Goal: Task Accomplishment & Management: Manage account settings

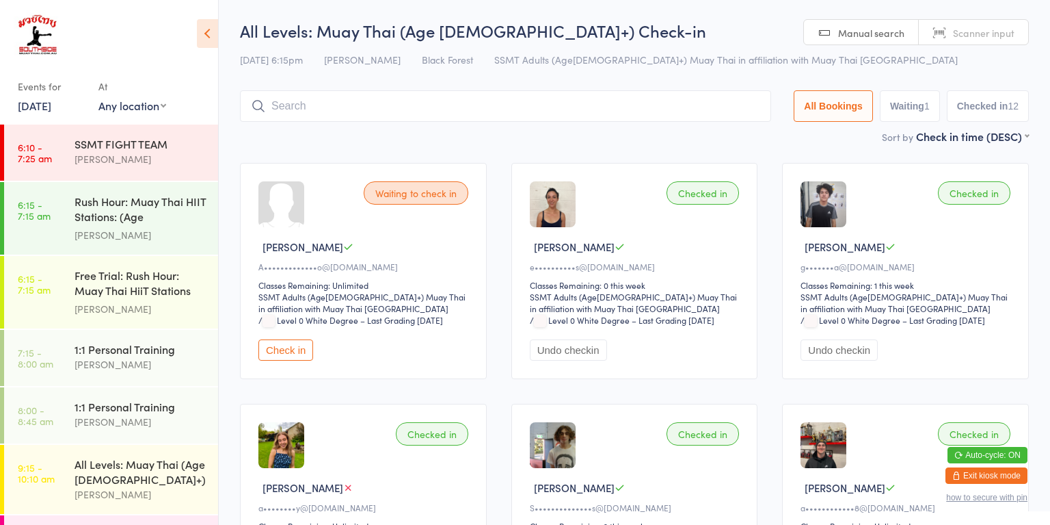
scroll to position [1231, 0]
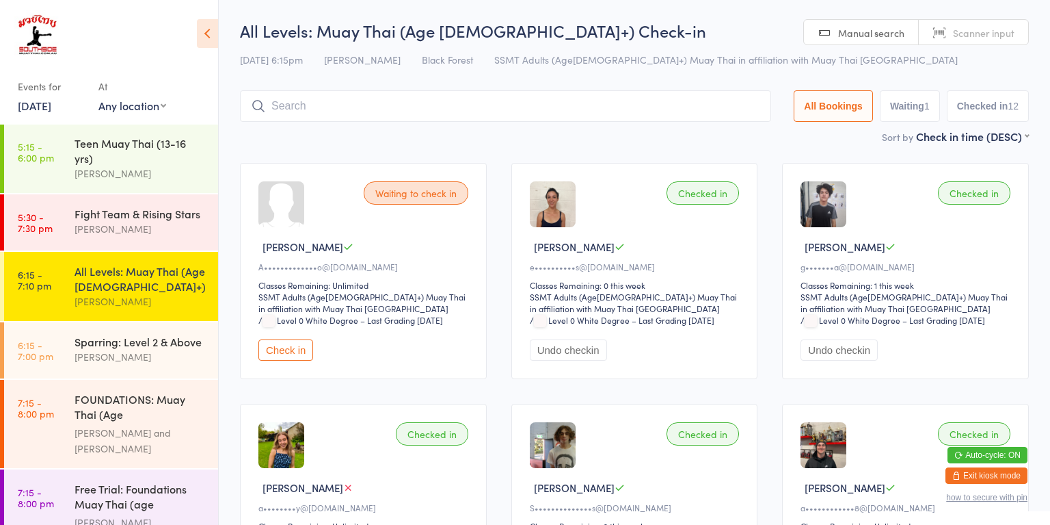
click at [140, 391] on div "FOUNDATIONS: Muay Thai (Age [DEMOGRAPHIC_DATA]+)" at bounding box center [141, 408] width 132 height 34
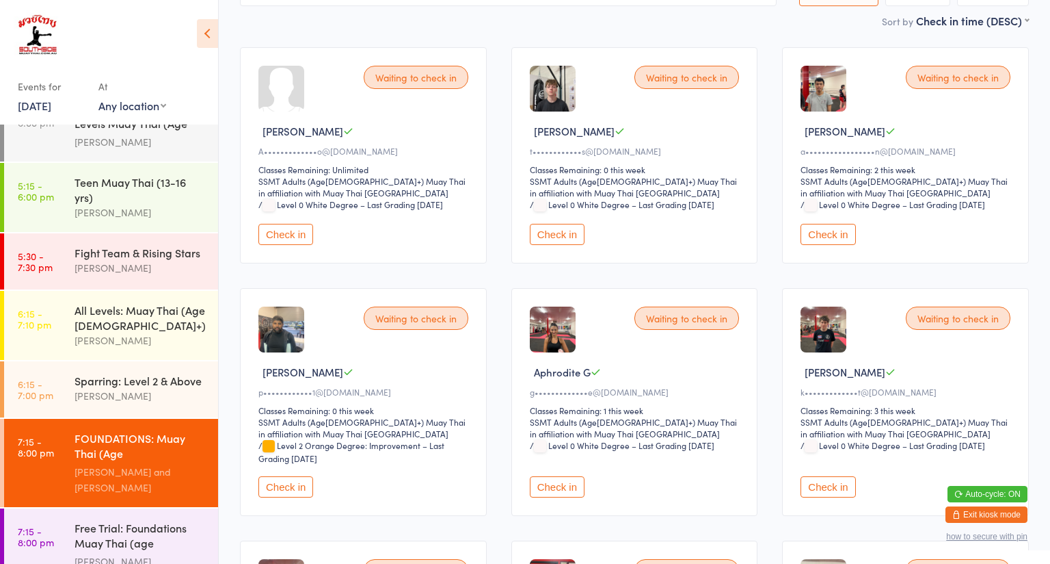
scroll to position [142, 0]
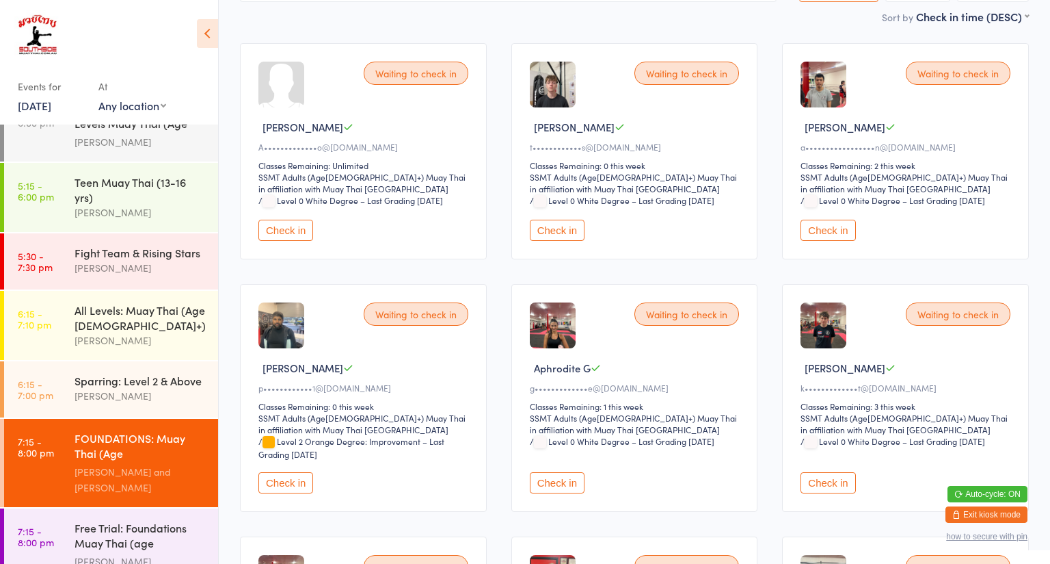
click at [833, 472] on button "Check in" at bounding box center [828, 482] width 55 height 21
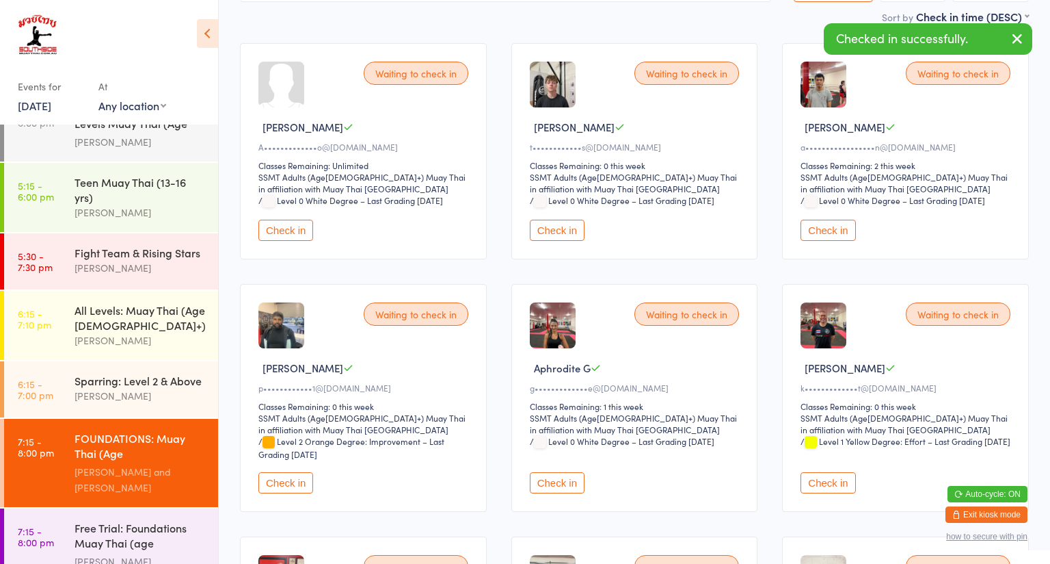
click at [834, 472] on button "Check in" at bounding box center [828, 482] width 55 height 21
click at [843, 472] on button "Check in" at bounding box center [828, 482] width 55 height 21
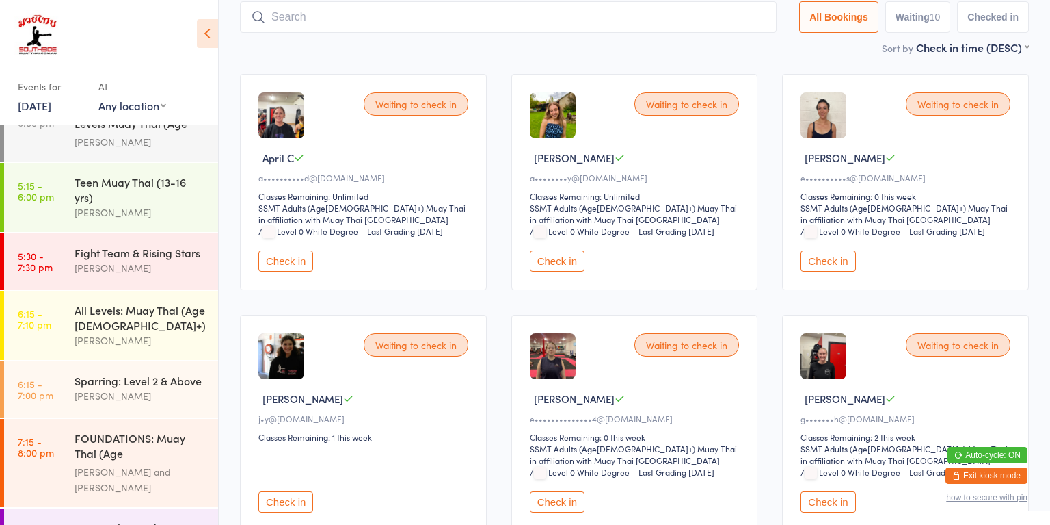
scroll to position [90, 0]
click at [558, 498] on button "Check in" at bounding box center [557, 500] width 55 height 21
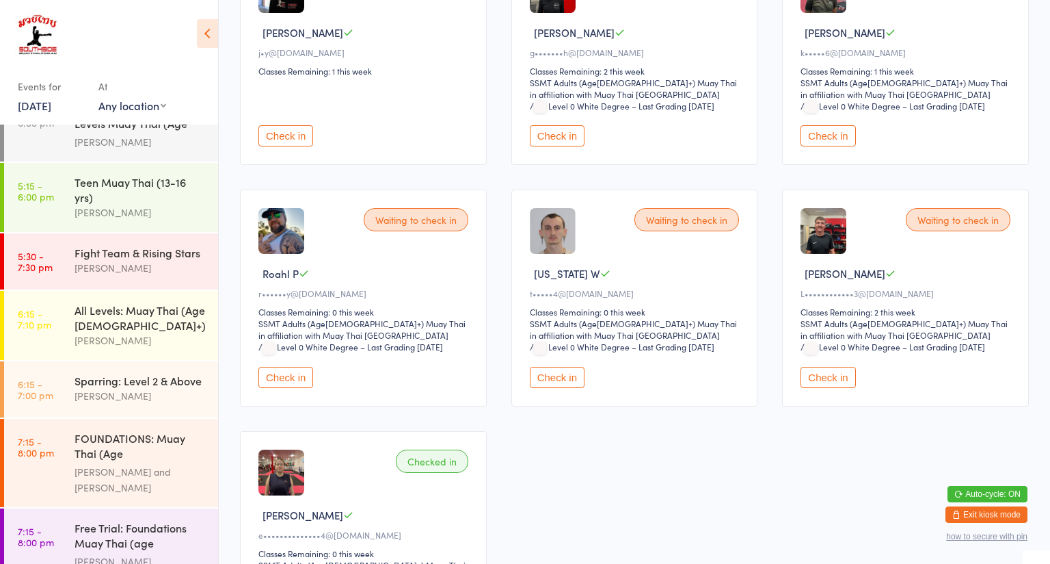
scroll to position [458, 0]
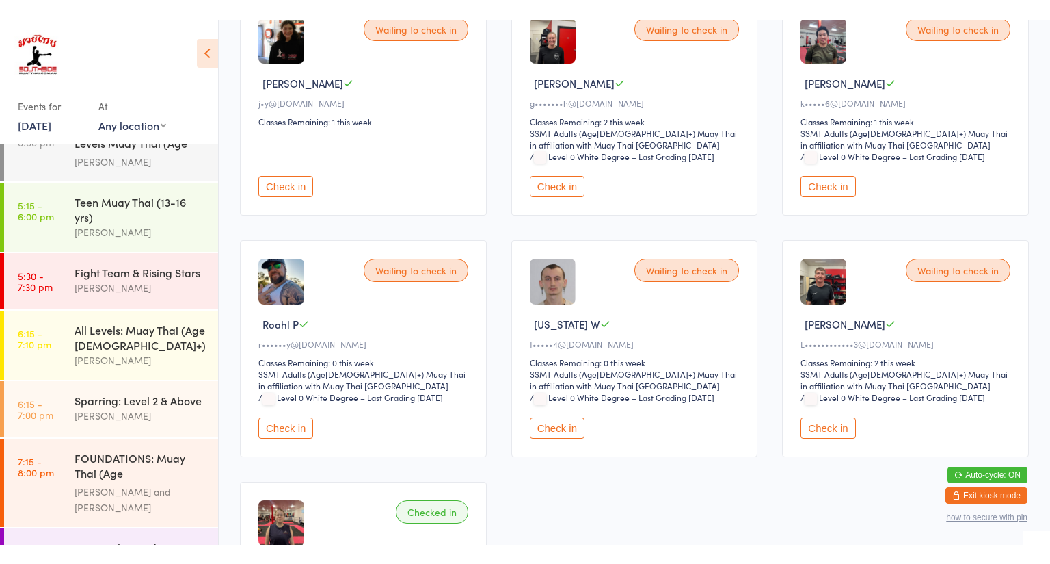
scroll to position [430, 0]
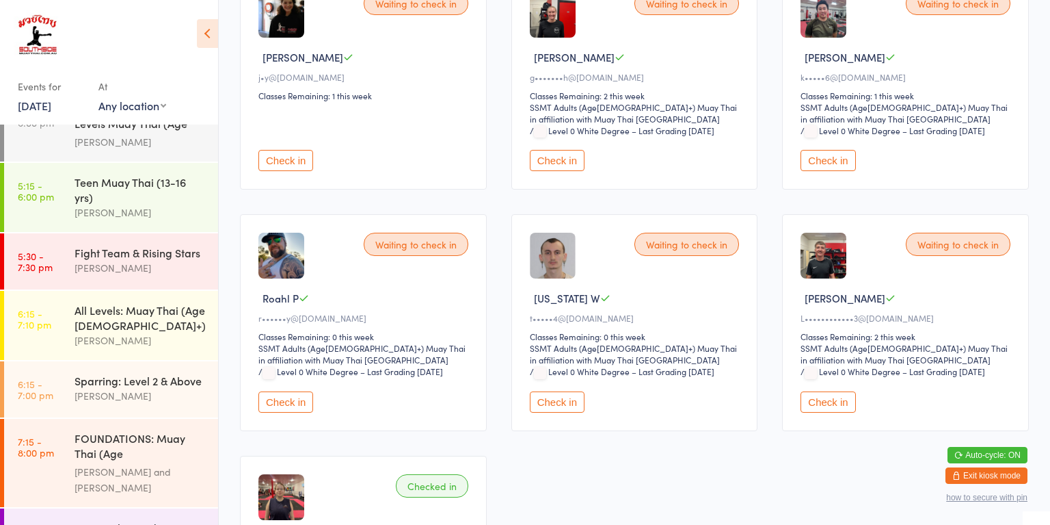
click at [290, 395] on button "Check in" at bounding box center [286, 401] width 55 height 21
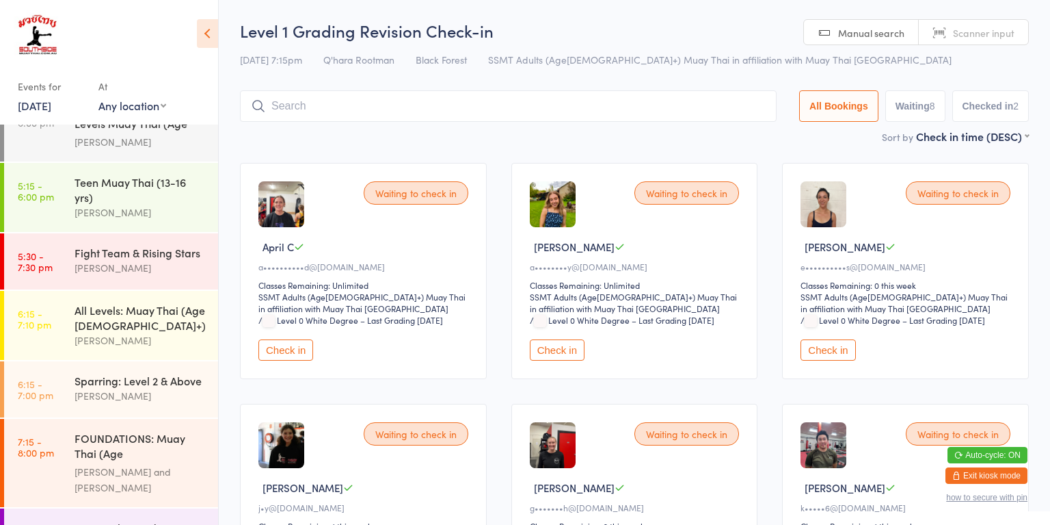
scroll to position [1231, 0]
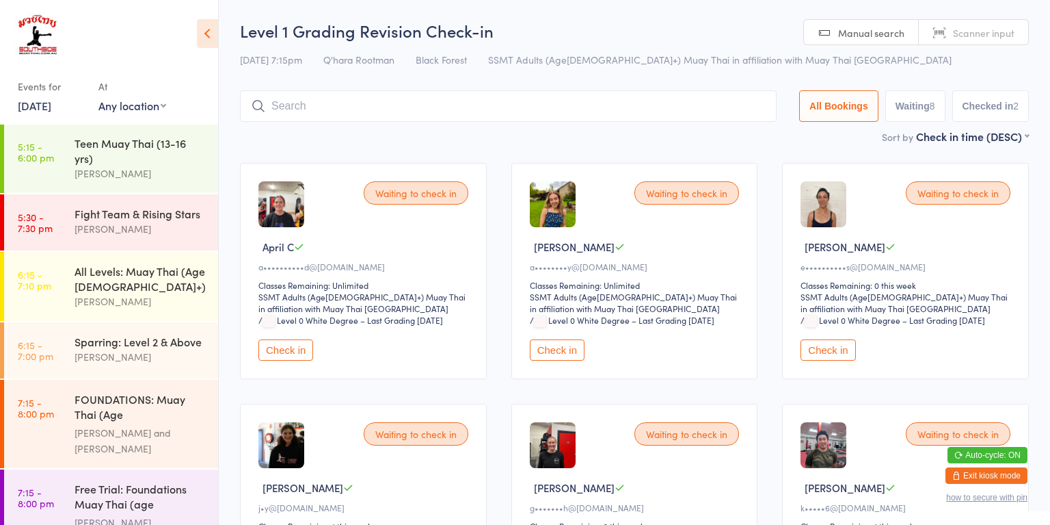
click at [296, 107] on input "search" at bounding box center [508, 105] width 537 height 31
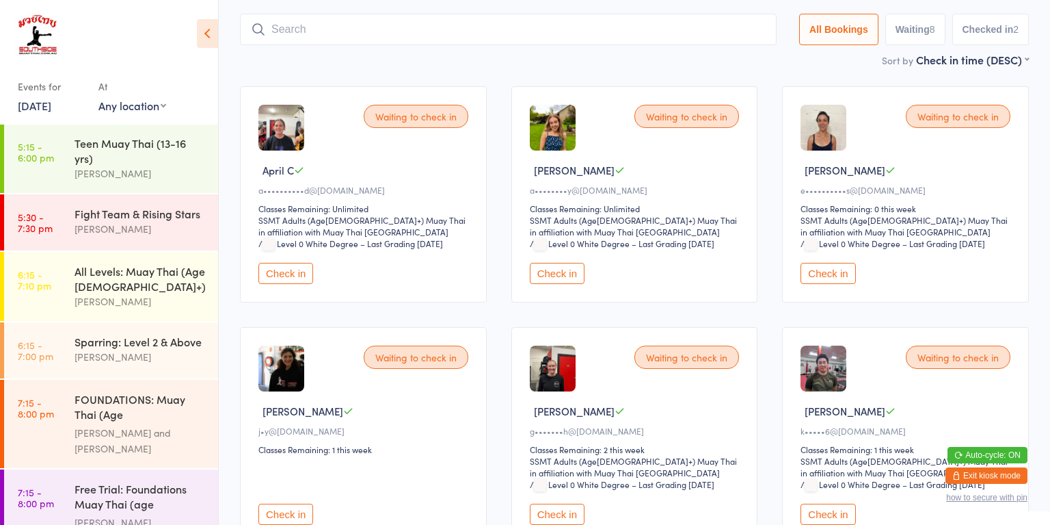
scroll to position [90, 0]
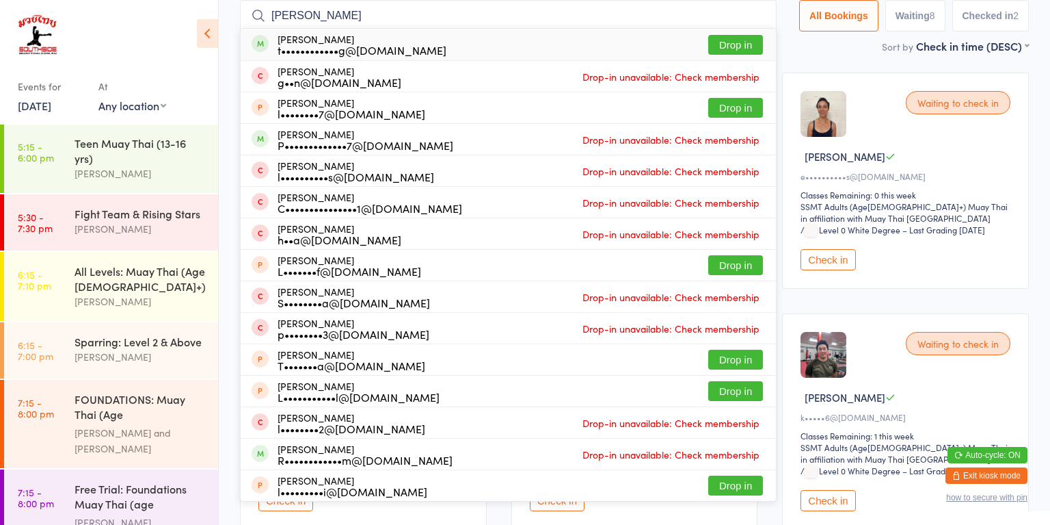
type input "[PERSON_NAME]"
click at [317, 48] on div "t••••••••••••g@[DOMAIN_NAME]" at bounding box center [362, 49] width 169 height 11
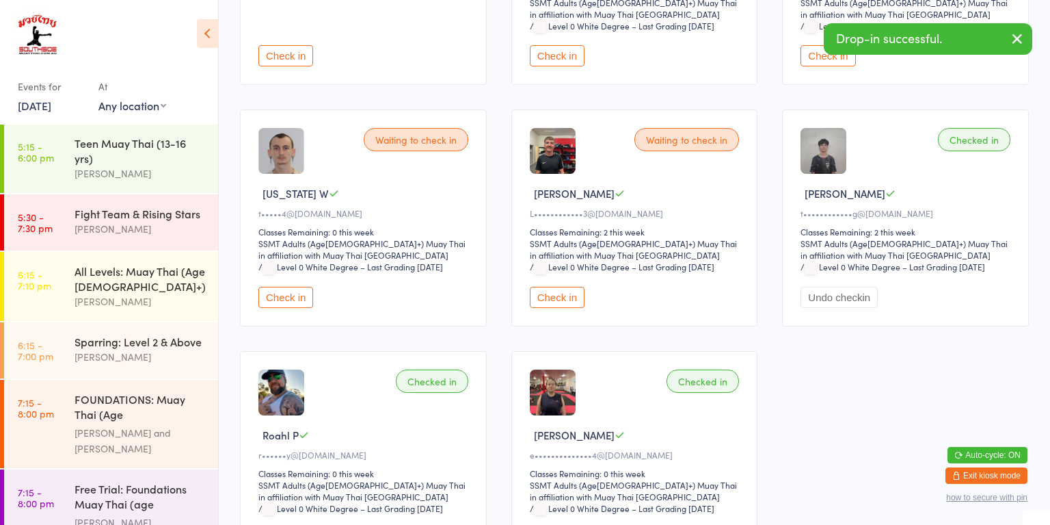
scroll to position [522, 0]
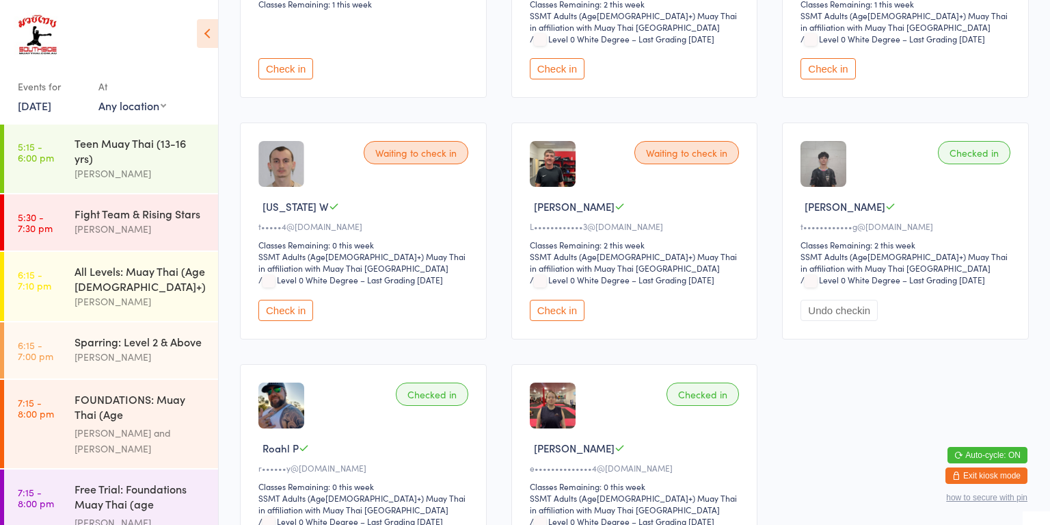
click at [500, 339] on div "Waiting to check in April C a••••••••••d@[DOMAIN_NAME] Classes Remaining: Unlim…" at bounding box center [635, 111] width 814 height 964
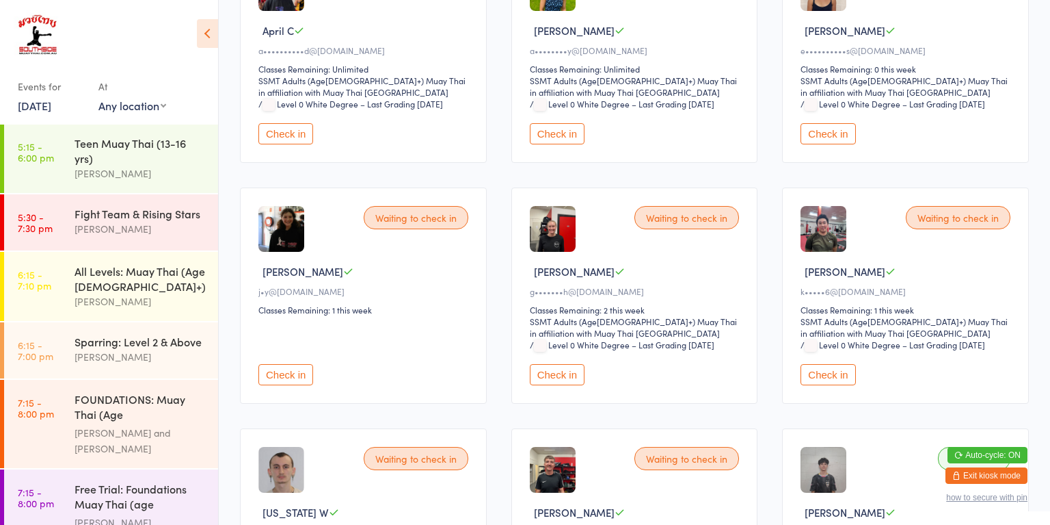
scroll to position [0, 0]
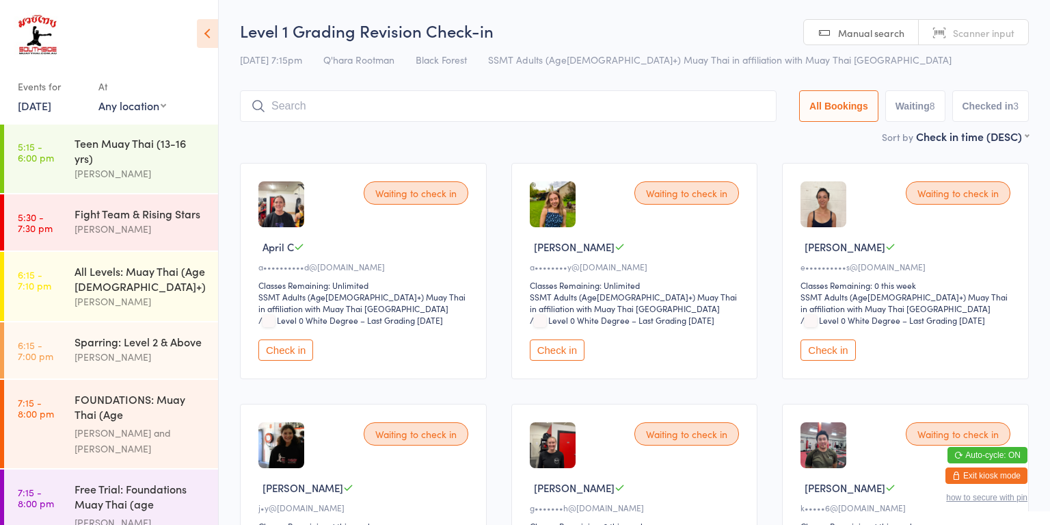
click at [162, 391] on div "FOUNDATIONS: Muay Thai (Age [DEMOGRAPHIC_DATA]+)" at bounding box center [141, 408] width 132 height 34
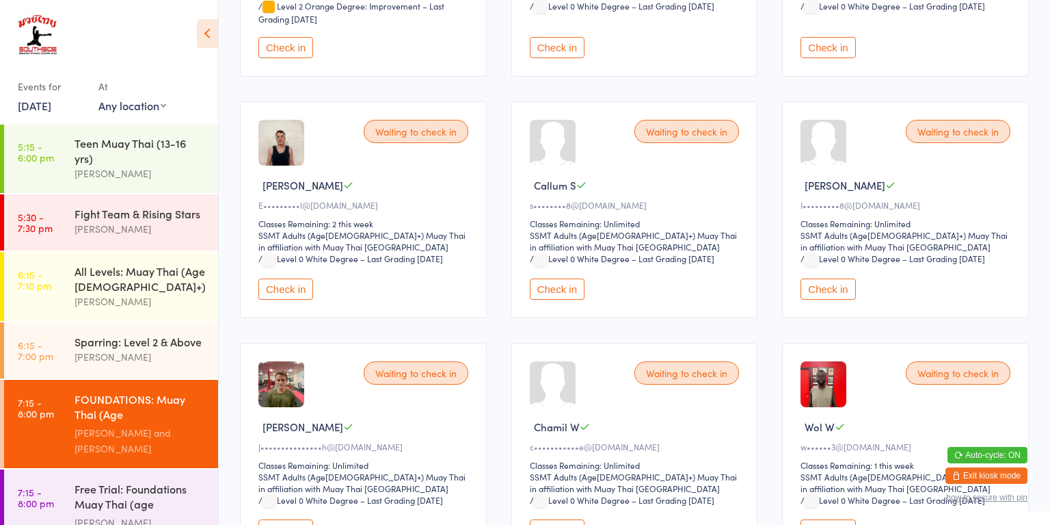
scroll to position [633, 0]
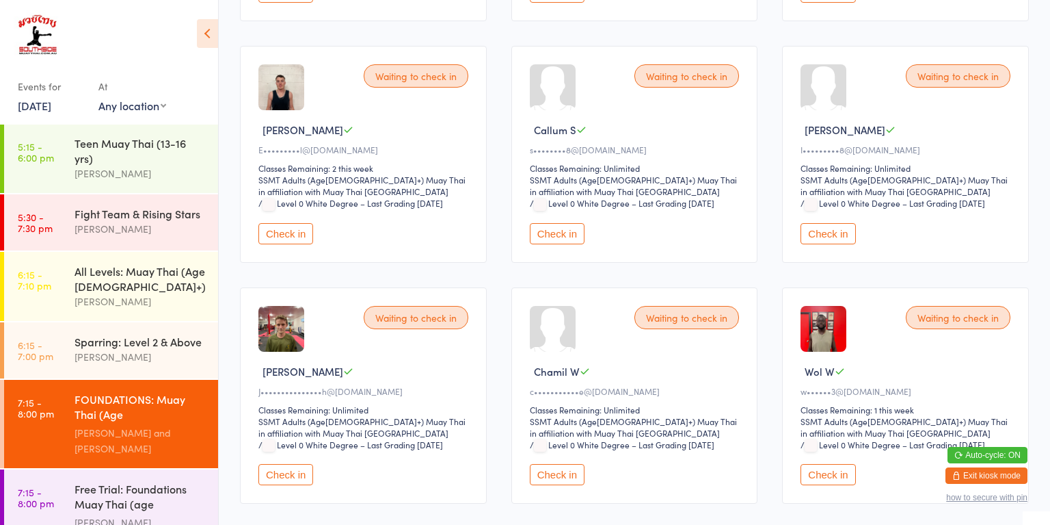
click at [555, 464] on button "Check in" at bounding box center [557, 474] width 55 height 21
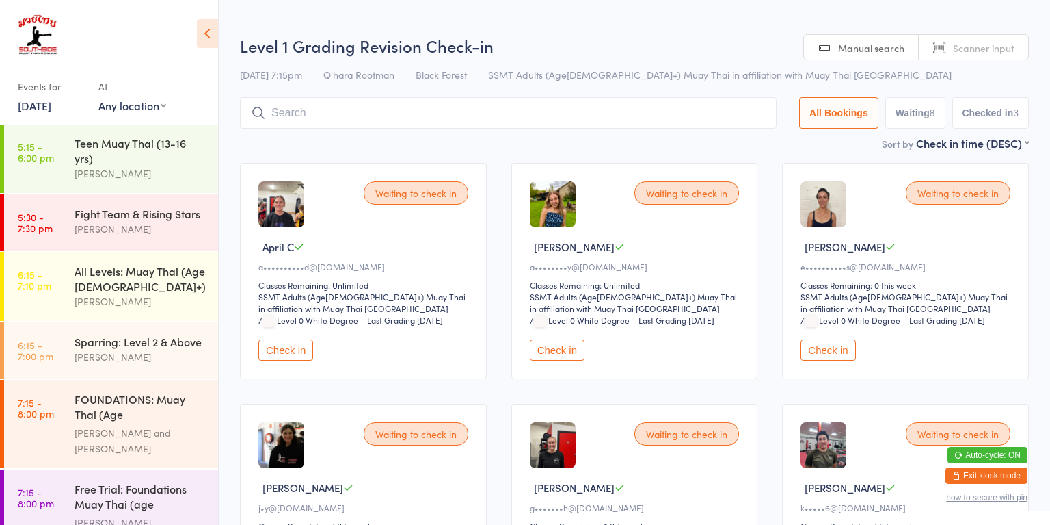
click at [104, 391] on div "FOUNDATIONS: Muay Thai (Age [DEMOGRAPHIC_DATA]+)" at bounding box center [141, 408] width 132 height 34
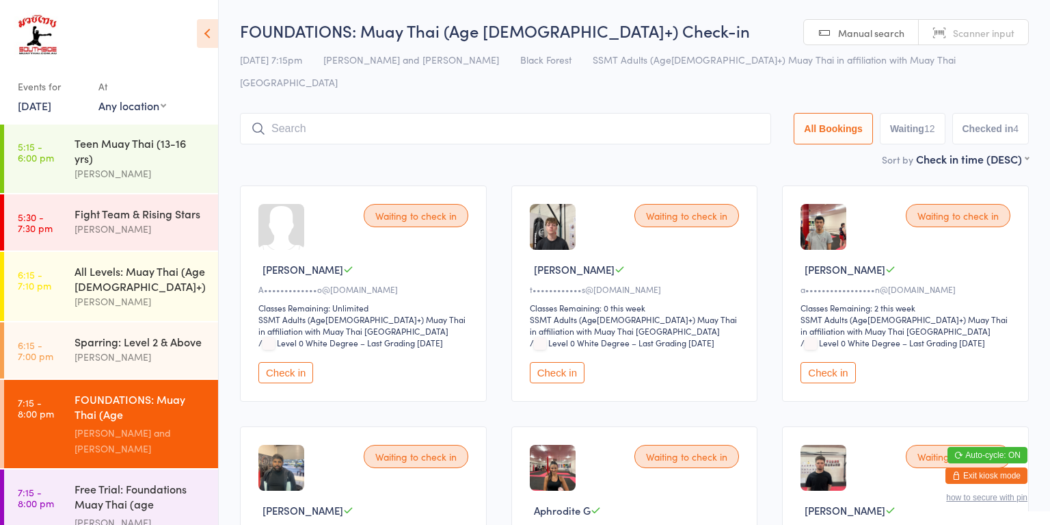
click at [293, 362] on button "Check in" at bounding box center [286, 372] width 55 height 21
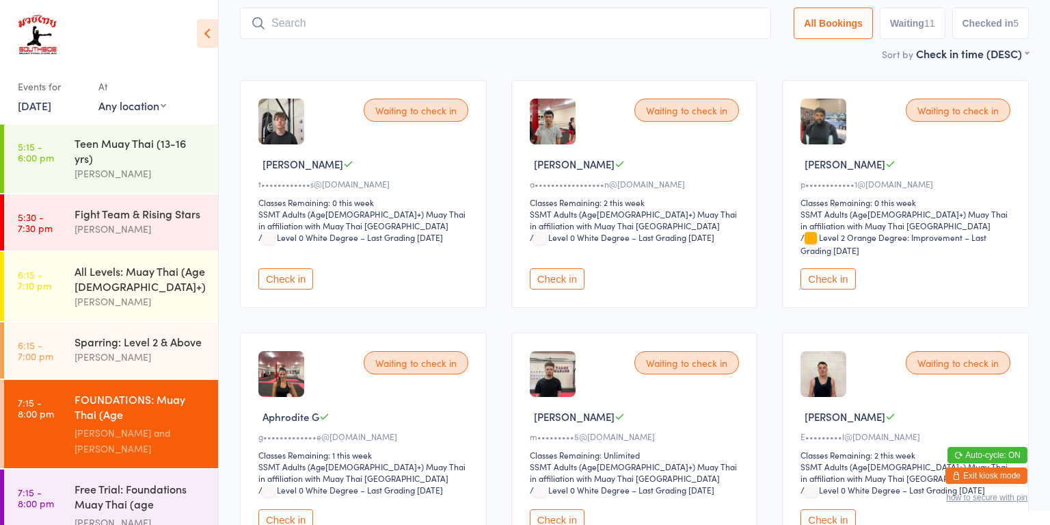
scroll to position [98, 0]
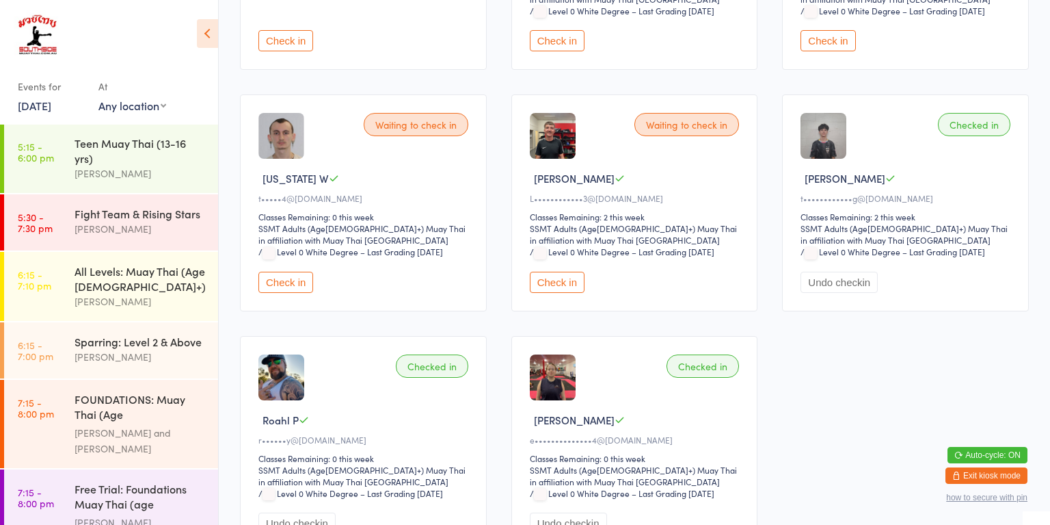
scroll to position [550, 0]
click at [289, 279] on button "Check in" at bounding box center [286, 282] width 55 height 21
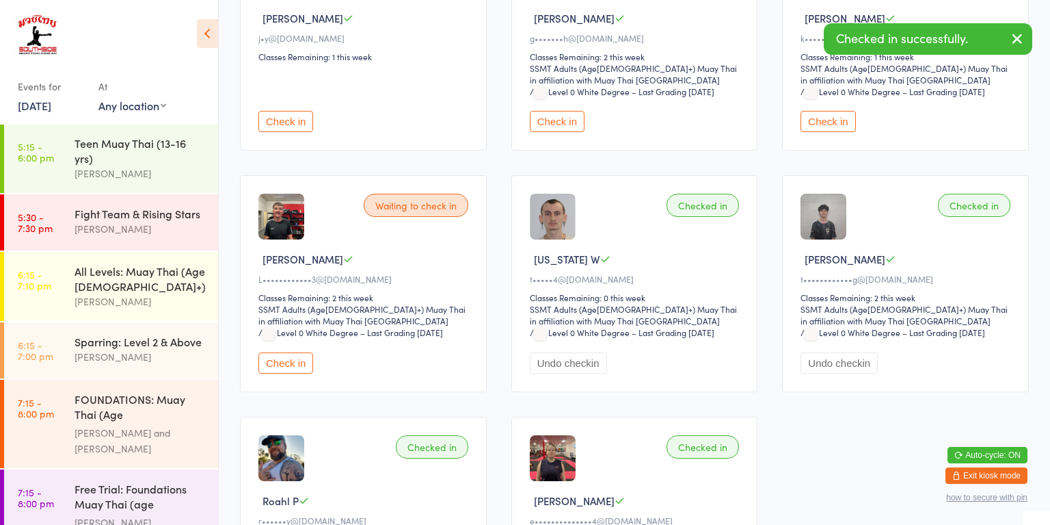
scroll to position [468, 0]
click at [148, 391] on div "FOUNDATIONS: Muay Thai (Age [DEMOGRAPHIC_DATA]+)" at bounding box center [141, 408] width 132 height 34
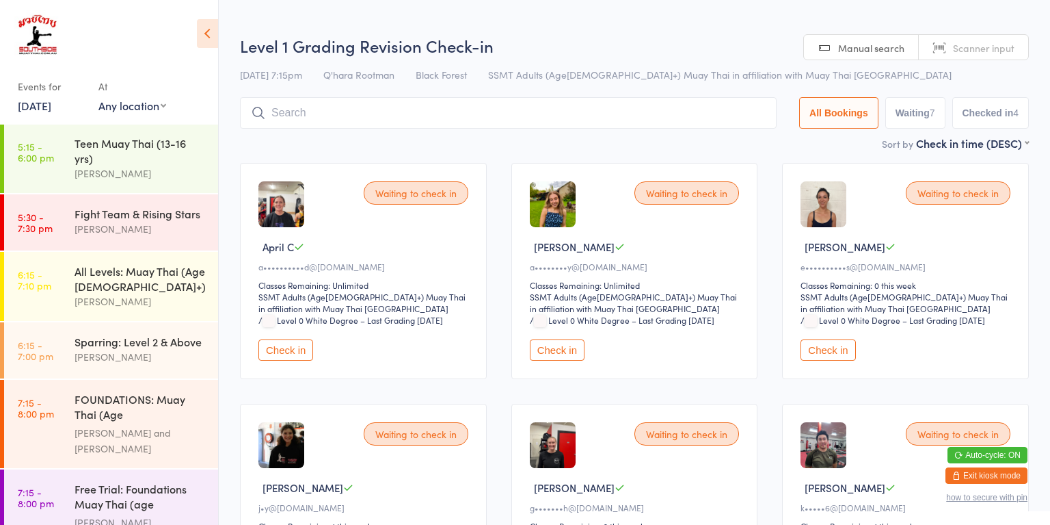
click at [560, 353] on button "Check in" at bounding box center [557, 349] width 55 height 21
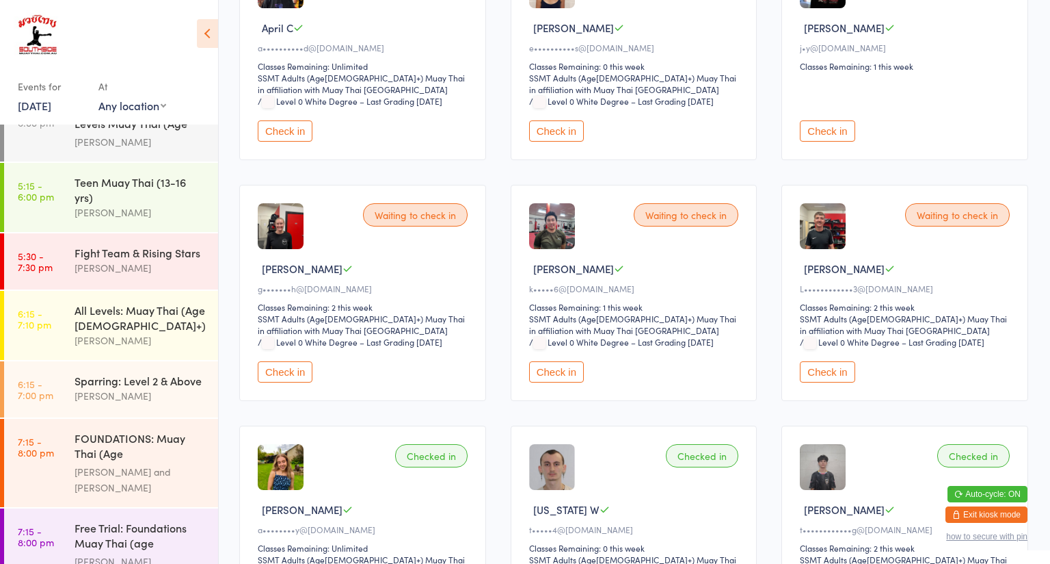
scroll to position [237, 4]
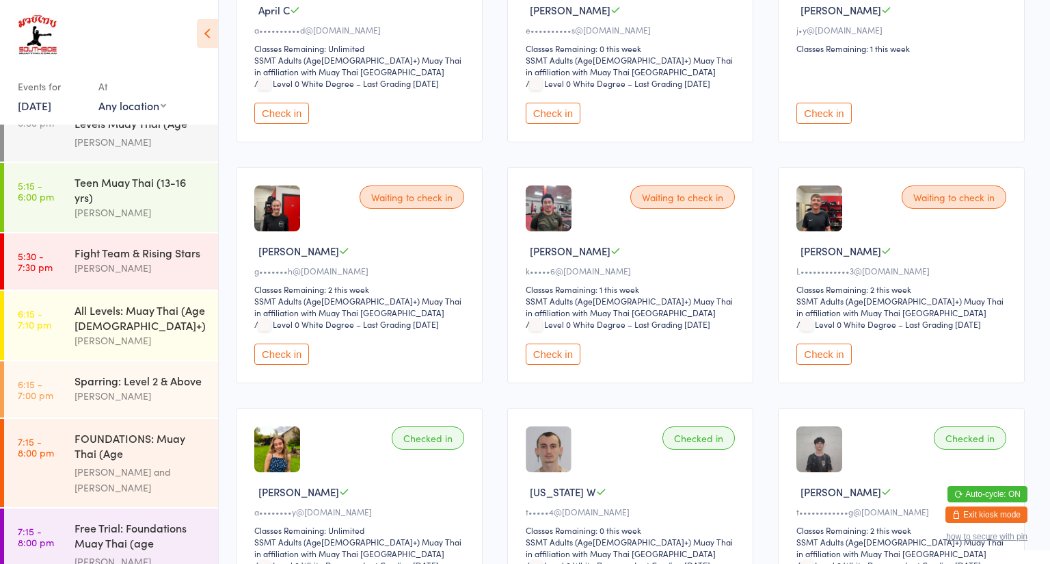
click at [141, 520] on div "Free Trial: Foundations Muay Thai (age [DEMOGRAPHIC_DATA]+ years)" at bounding box center [141, 537] width 132 height 34
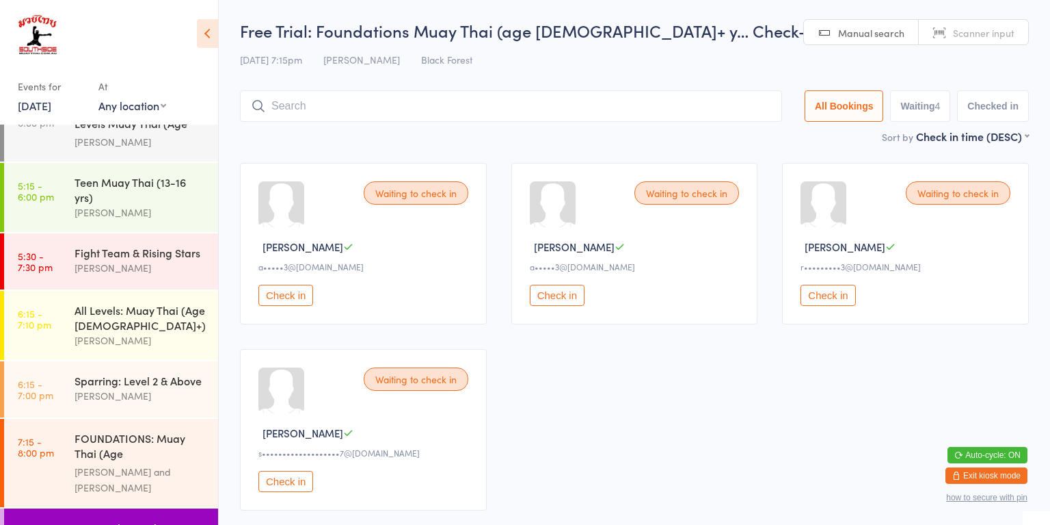
click at [292, 293] on button "Check in" at bounding box center [286, 294] width 55 height 21
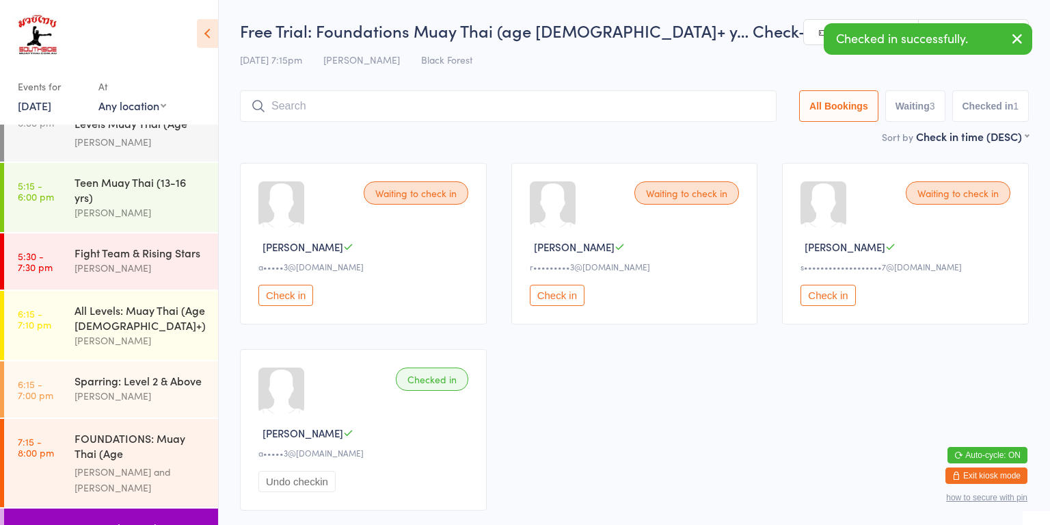
click at [293, 295] on button "Check in" at bounding box center [286, 294] width 55 height 21
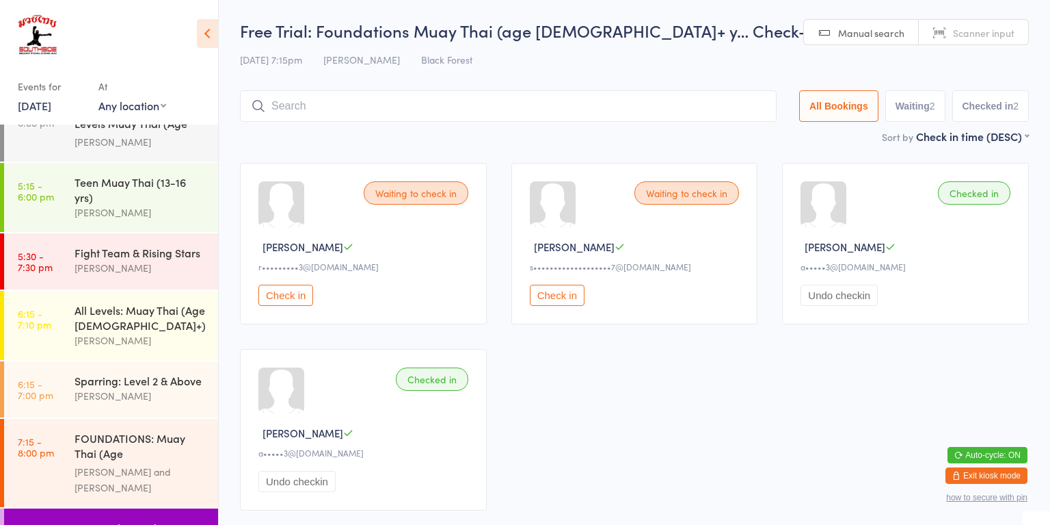
scroll to position [1231, 0]
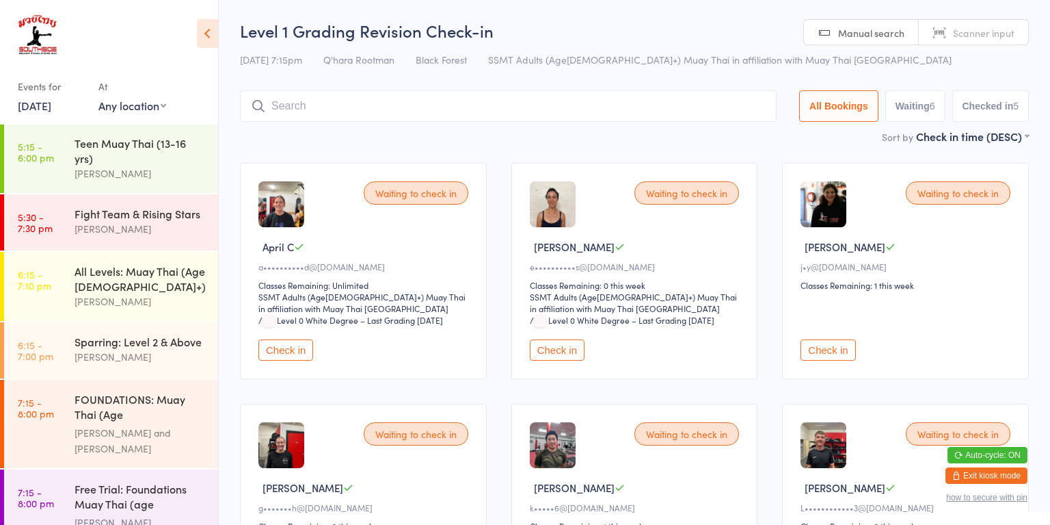
click at [437, 111] on input "search" at bounding box center [508, 105] width 537 height 31
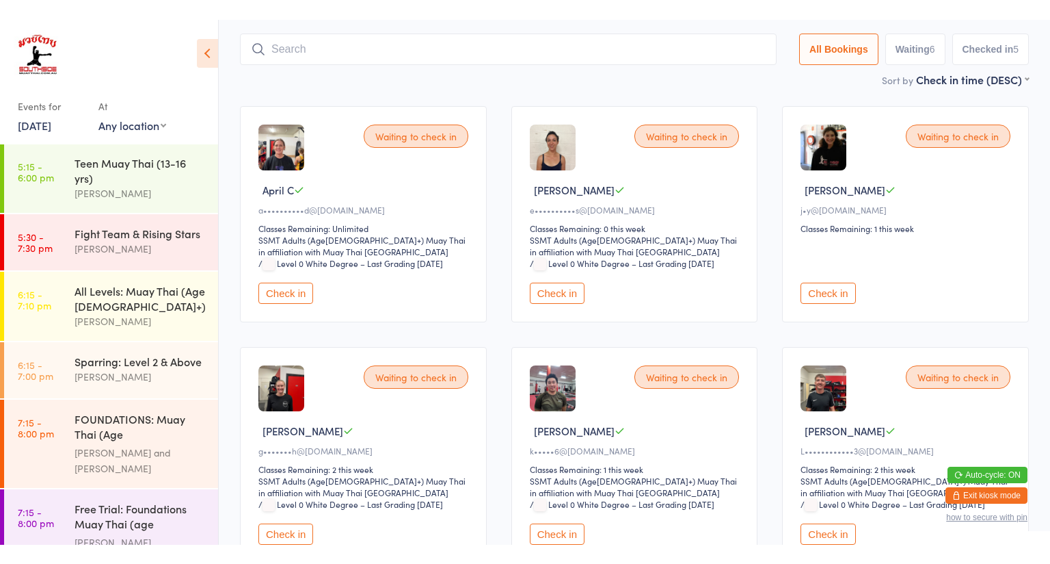
scroll to position [90, 0]
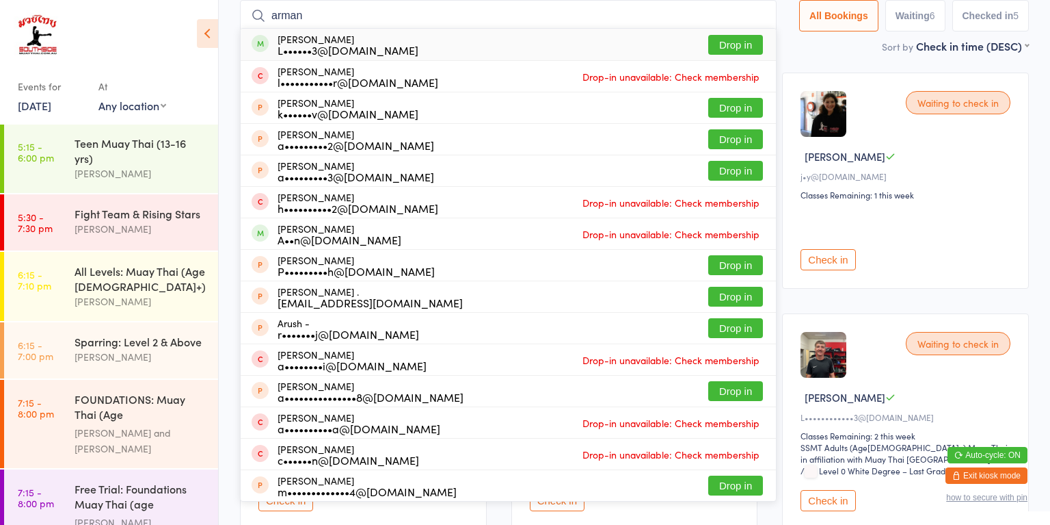
type input "arman"
click at [727, 48] on button "Drop in" at bounding box center [736, 45] width 55 height 20
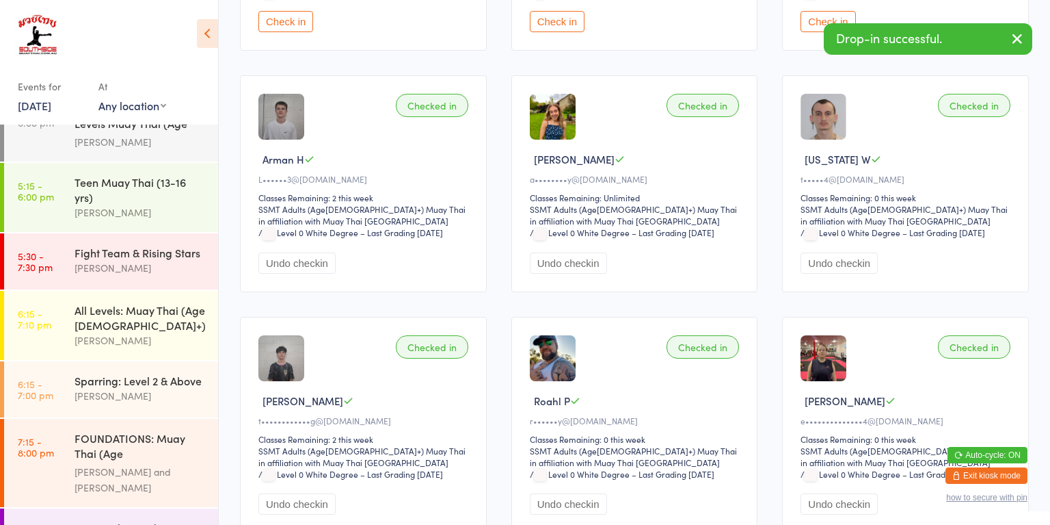
scroll to position [1231, 0]
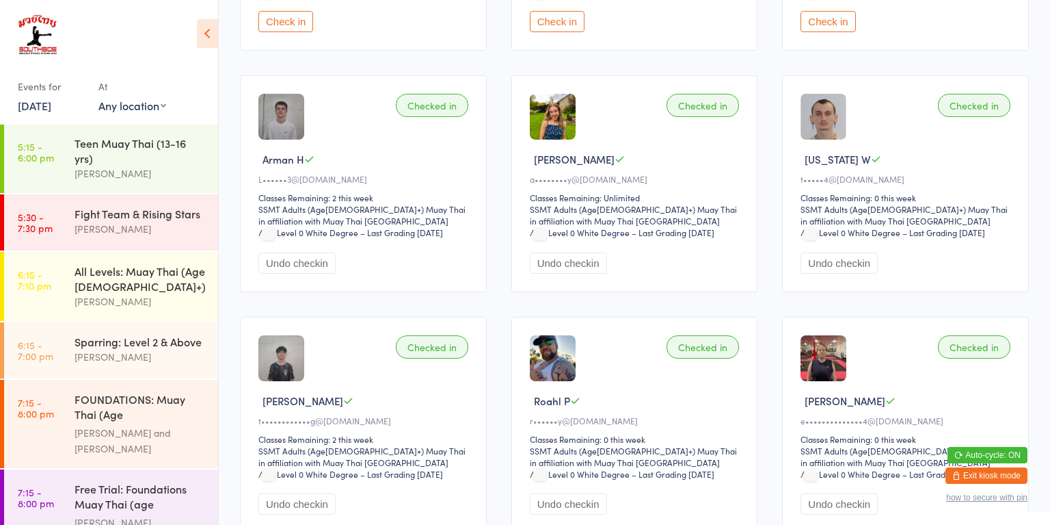
click at [127, 391] on div "FOUNDATIONS: Muay Thai (Age [DEMOGRAPHIC_DATA]+)" at bounding box center [141, 408] width 132 height 34
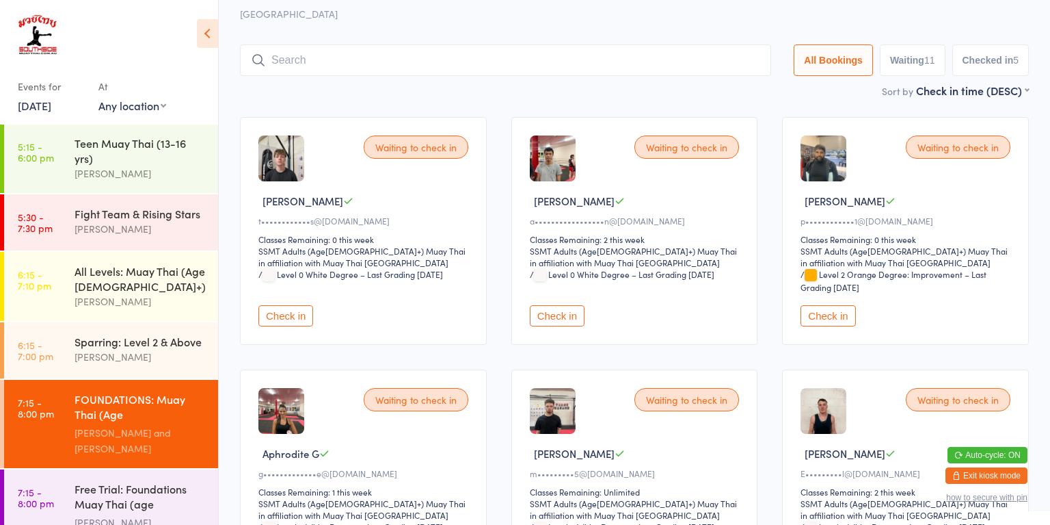
scroll to position [54, 0]
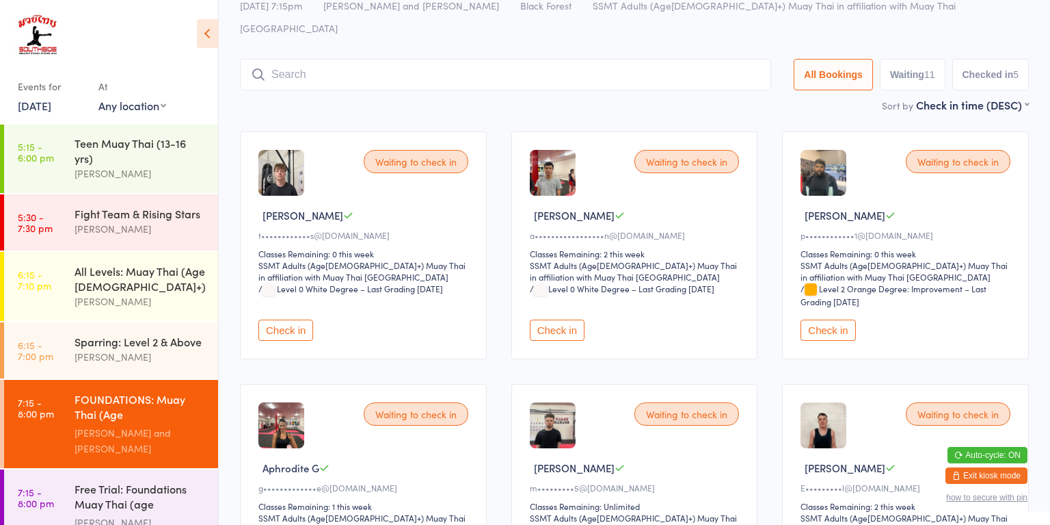
click at [830, 319] on button "Check in" at bounding box center [828, 329] width 55 height 21
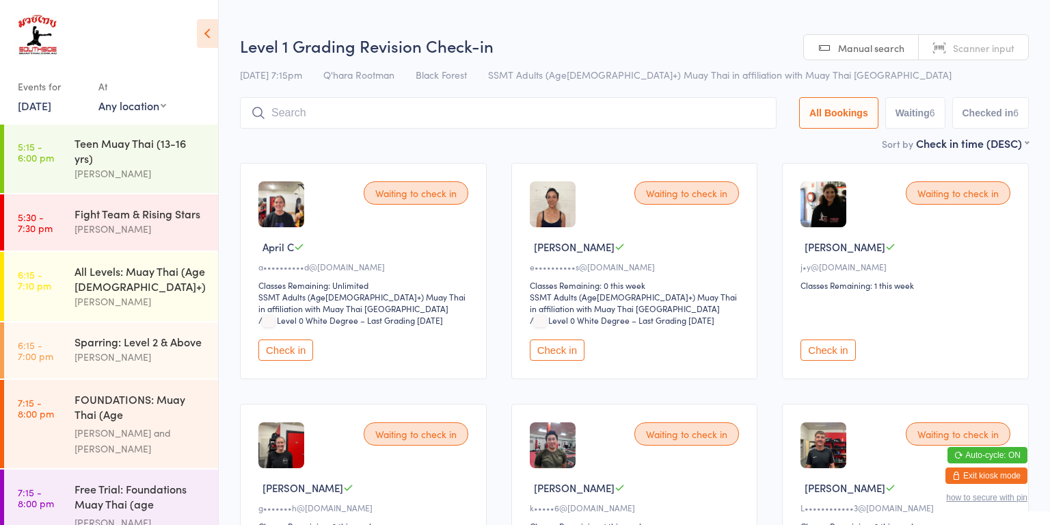
click at [823, 351] on button "Check in" at bounding box center [828, 349] width 55 height 21
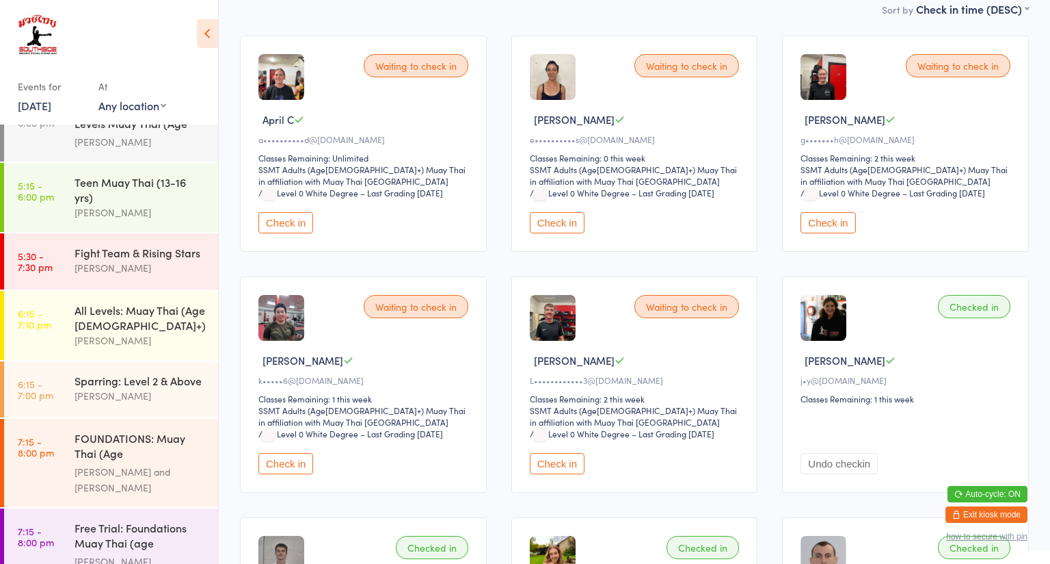
scroll to position [134, 0]
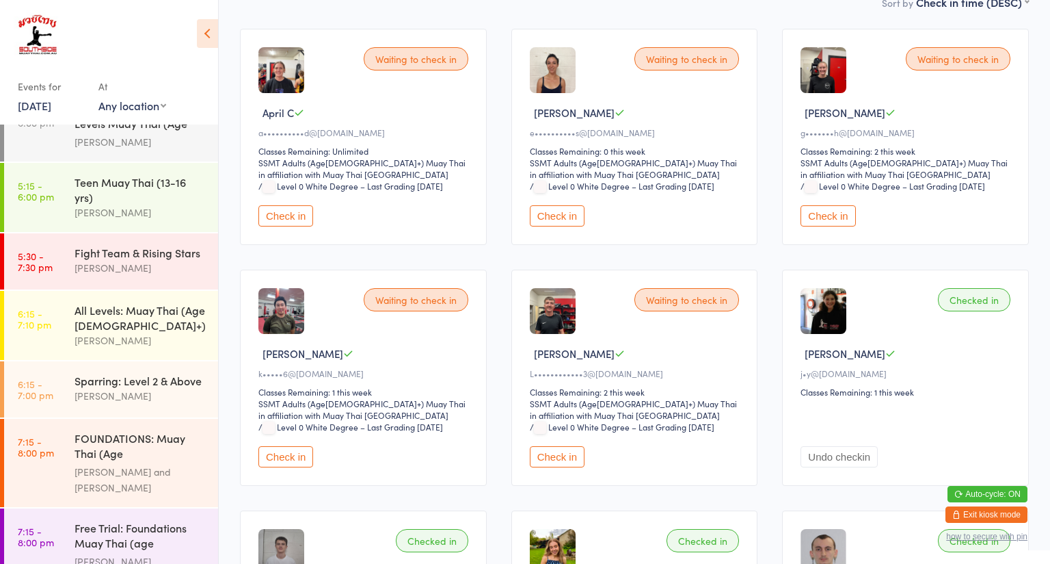
click at [277, 452] on button "Check in" at bounding box center [286, 456] width 55 height 21
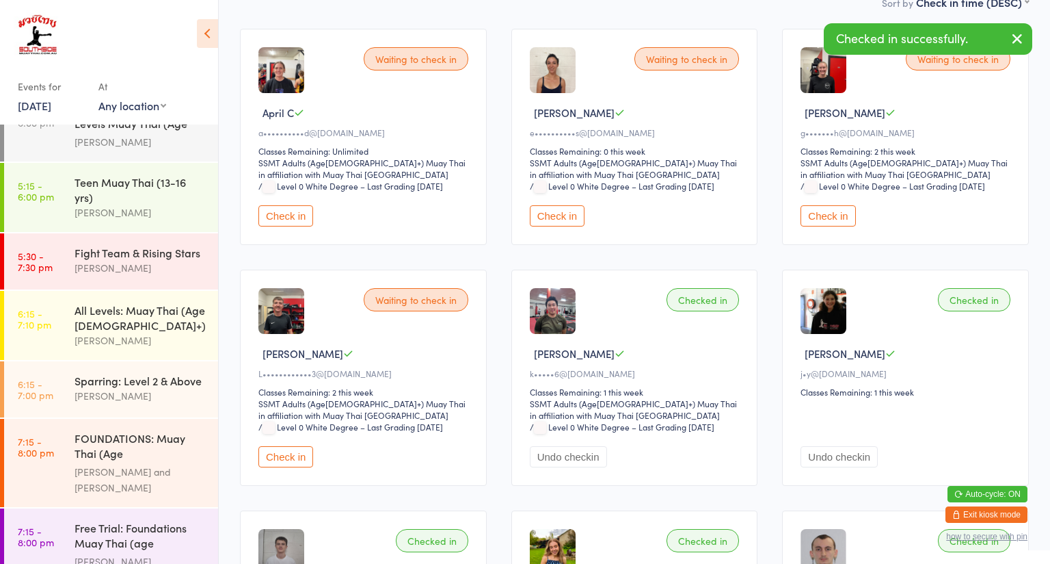
click at [287, 458] on button "Check in" at bounding box center [286, 456] width 55 height 21
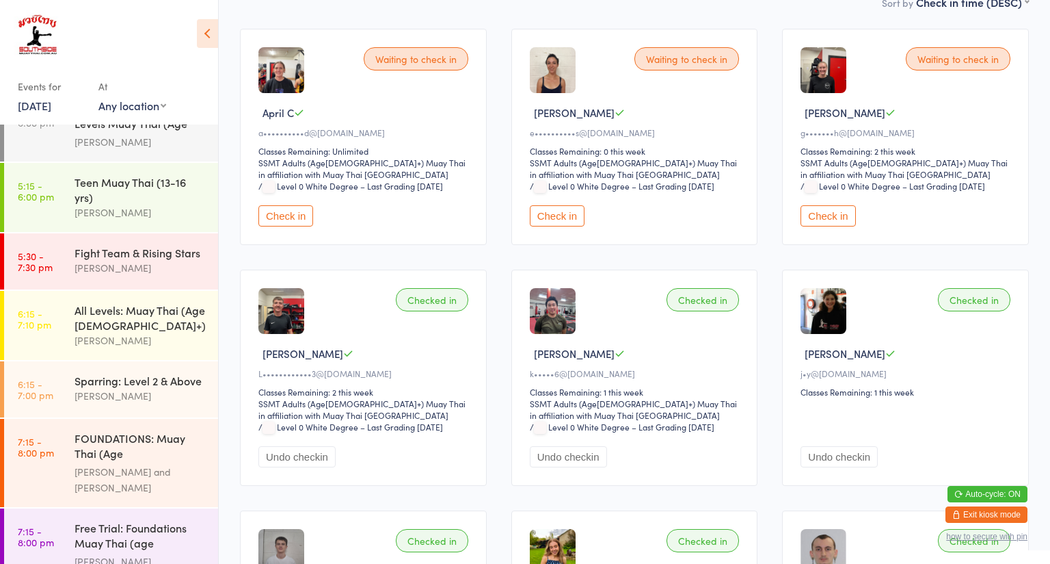
click at [312, 460] on button "Undo checkin" at bounding box center [297, 456] width 77 height 21
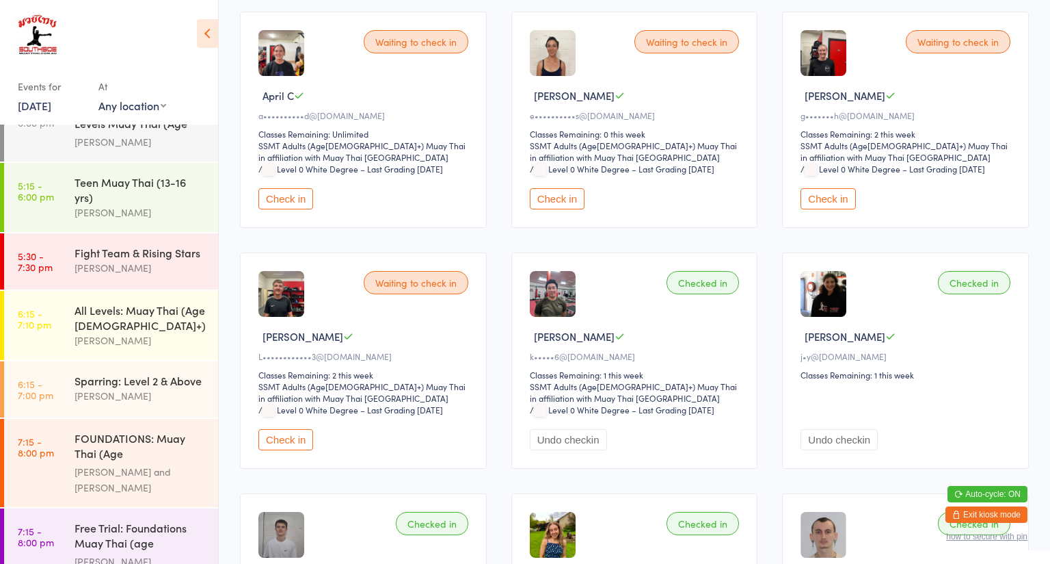
scroll to position [175, 0]
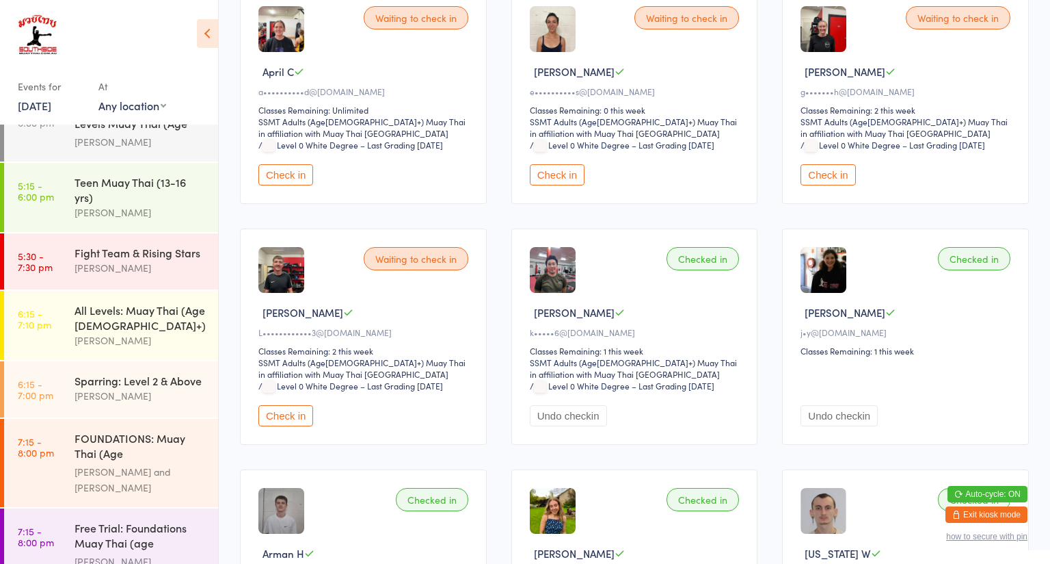
click at [156, 524] on div "[PERSON_NAME]" at bounding box center [141, 561] width 132 height 16
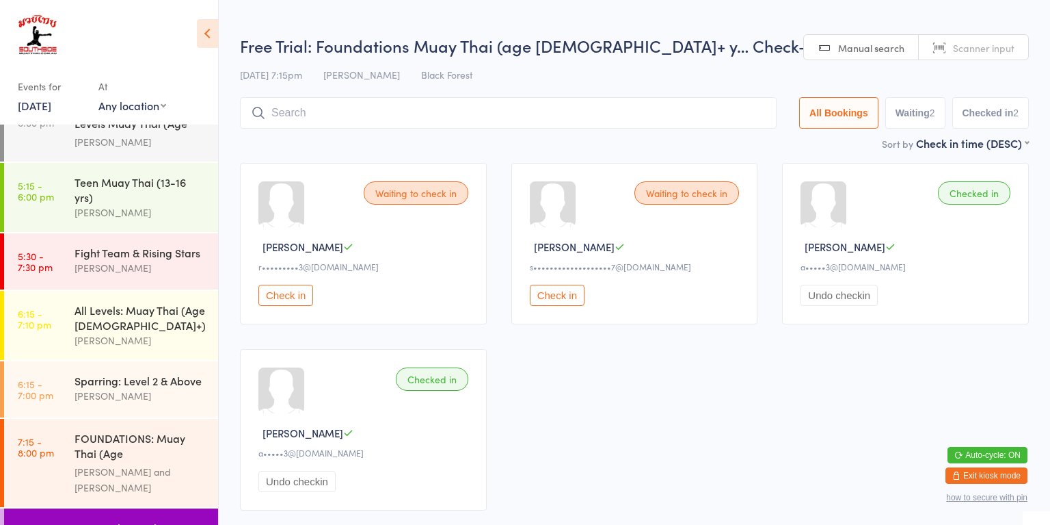
click at [166, 464] on div "[PERSON_NAME] and [PERSON_NAME]" at bounding box center [141, 479] width 132 height 31
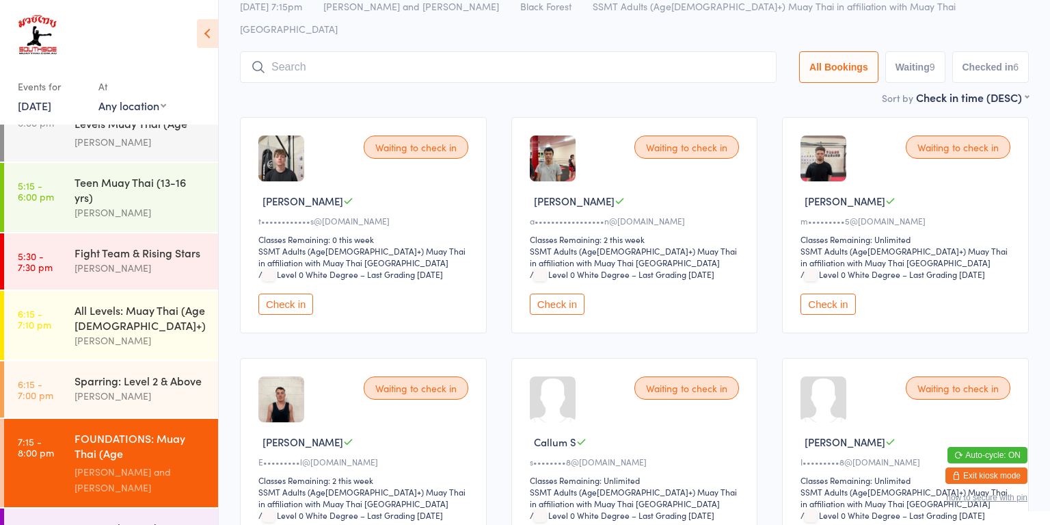
scroll to position [132, 0]
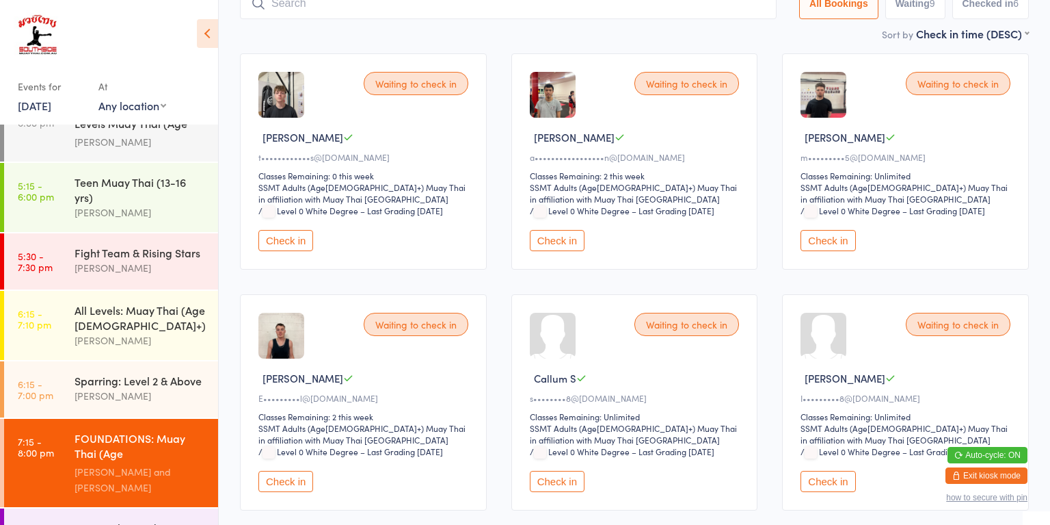
click at [285, 471] on button "Check in" at bounding box center [286, 481] width 55 height 21
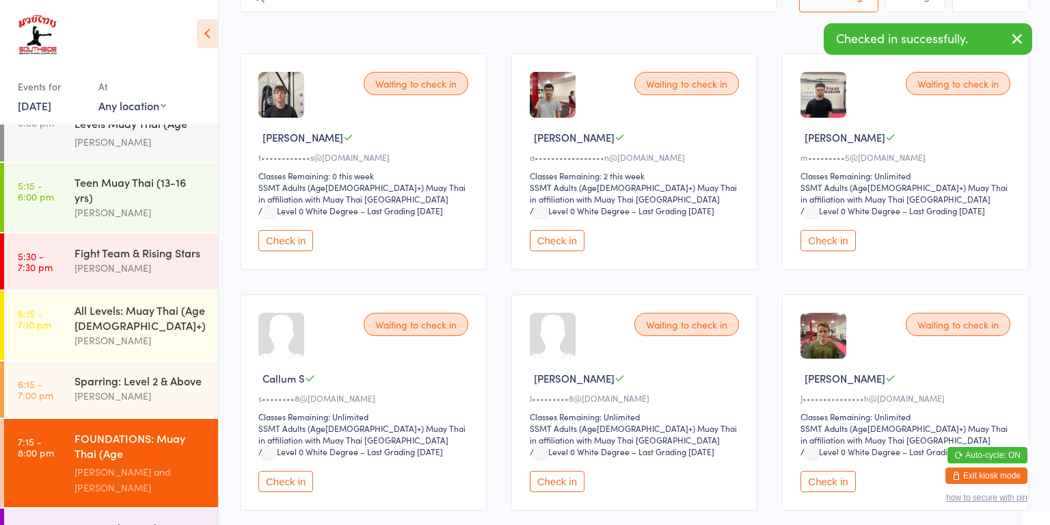
scroll to position [0, 0]
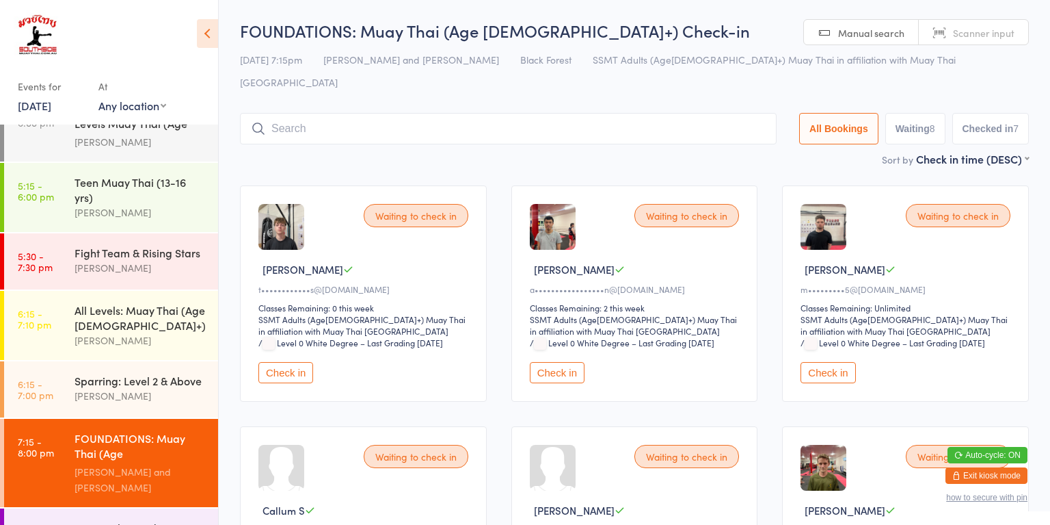
click at [260, 121] on icon at bounding box center [258, 128] width 15 height 15
click at [256, 121] on icon at bounding box center [258, 128] width 15 height 15
click at [279, 113] on input "search" at bounding box center [508, 128] width 537 height 31
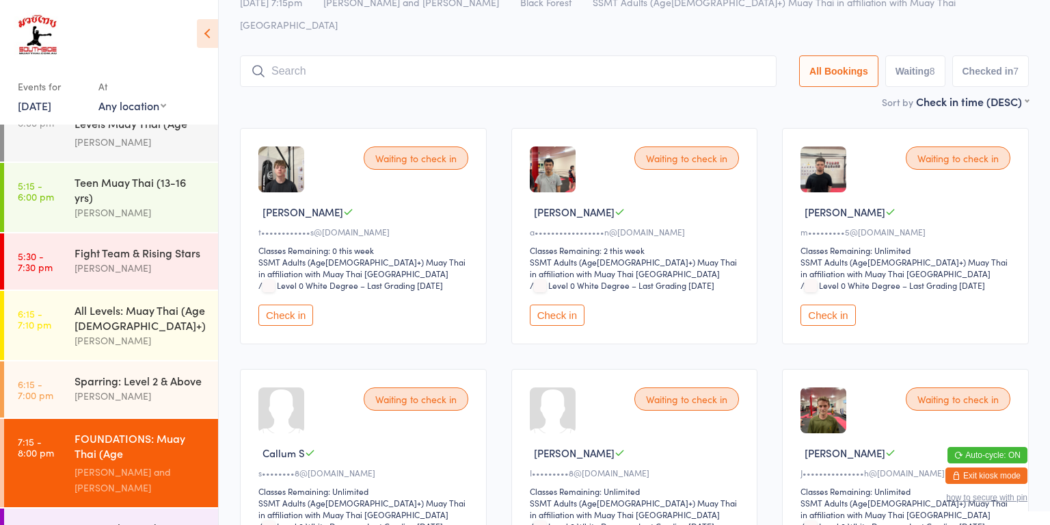
scroll to position [90, 0]
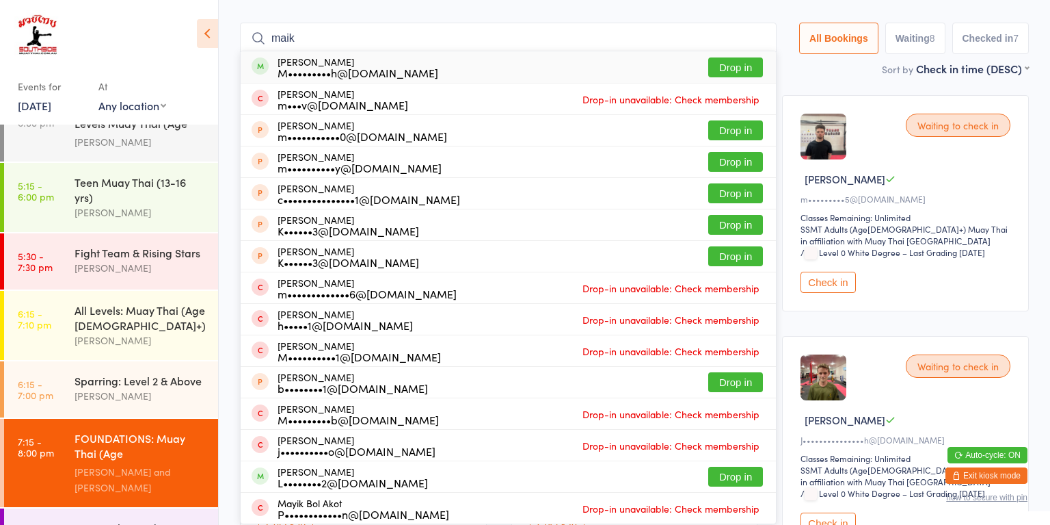
type input "maik"
click at [387, 67] on div "M•••••••••h@[DOMAIN_NAME]" at bounding box center [358, 72] width 161 height 11
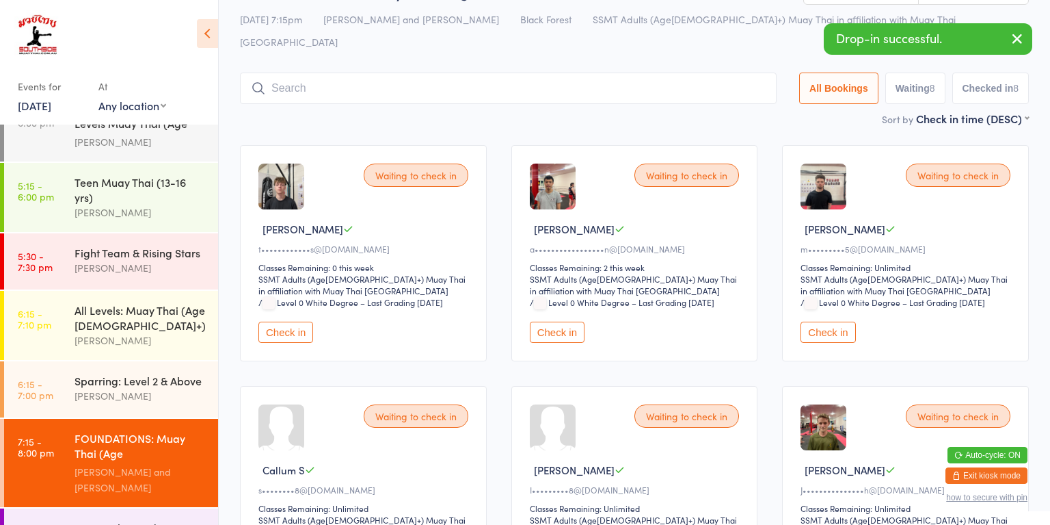
scroll to position [0, 0]
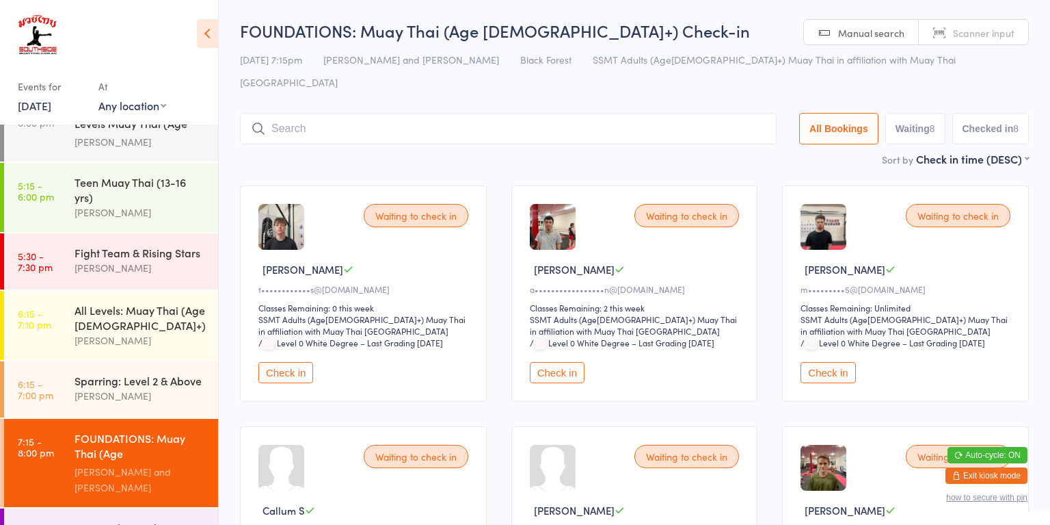
click at [317, 113] on input "search" at bounding box center [508, 128] width 537 height 31
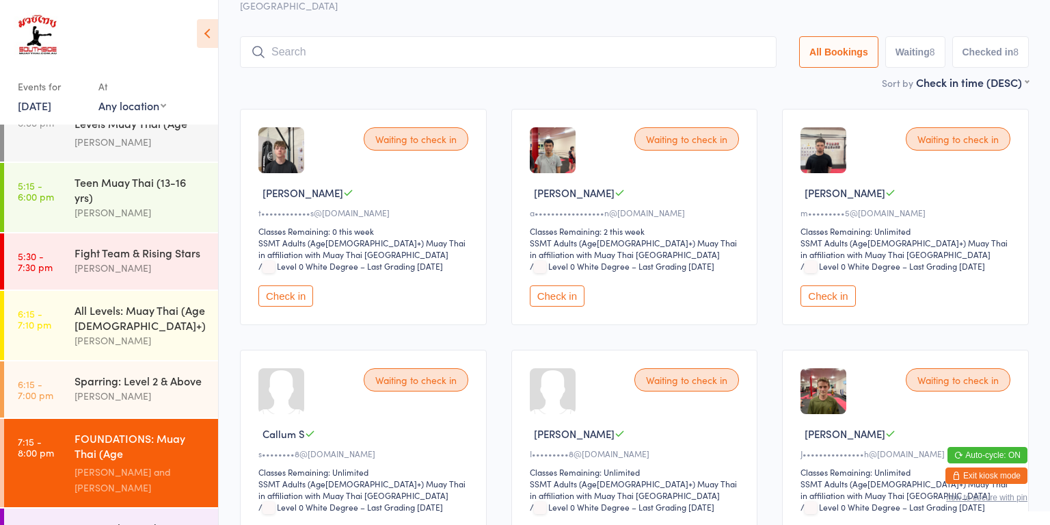
scroll to position [90, 0]
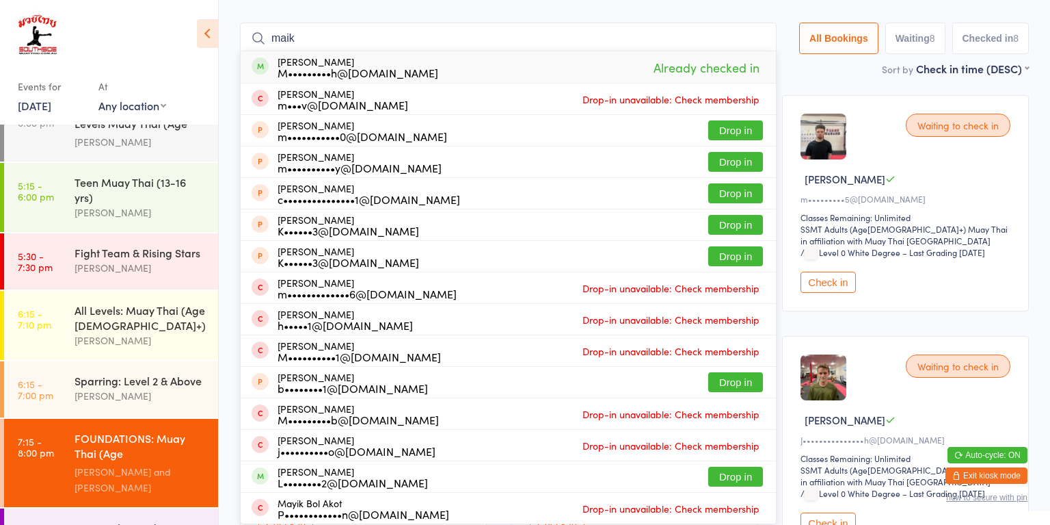
type input "maik"
click at [371, 67] on div "M•••••••••h@[DOMAIN_NAME]" at bounding box center [358, 72] width 161 height 11
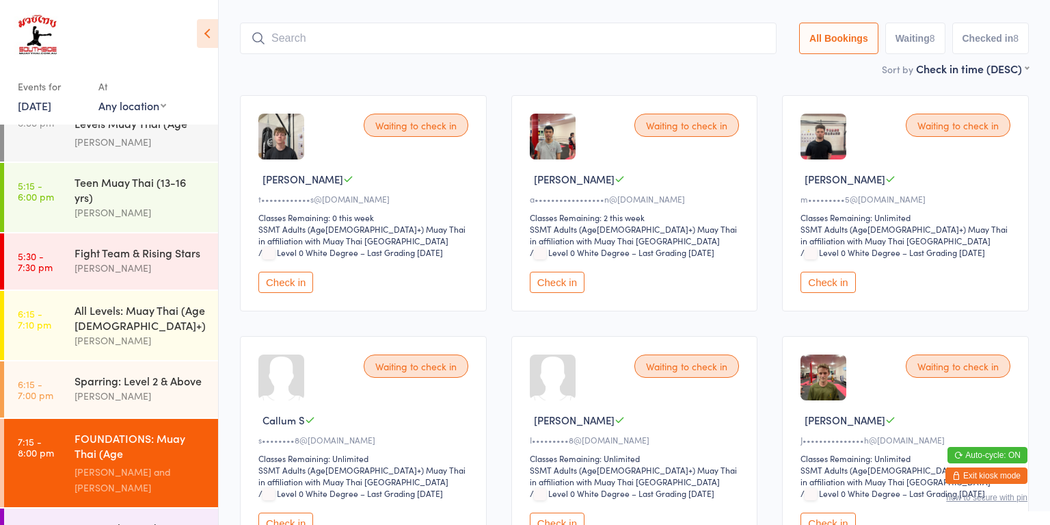
type input "6"
click at [419, 23] on input "6" at bounding box center [508, 38] width 537 height 31
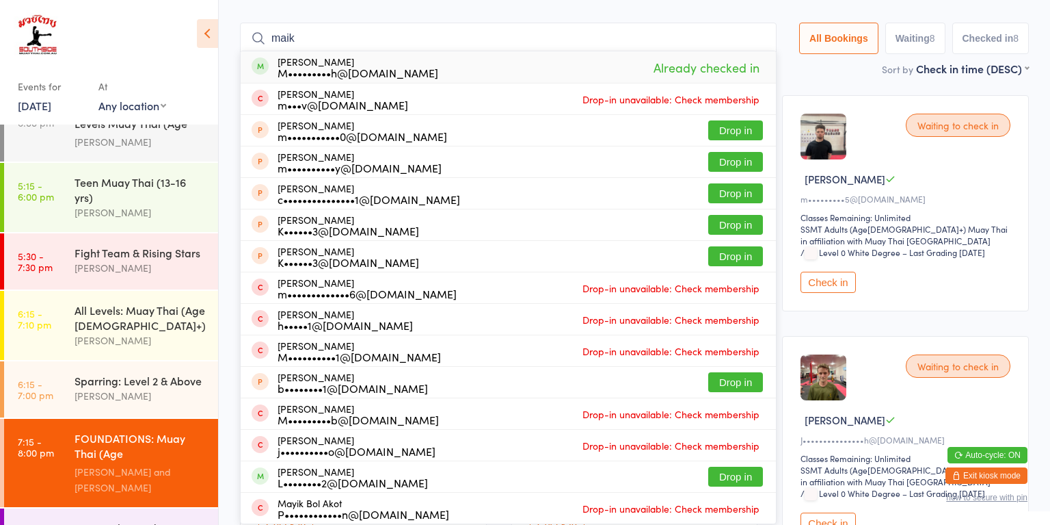
type input "maik"
click at [371, 67] on div "M•••••••••h@[DOMAIN_NAME]" at bounding box center [358, 72] width 161 height 11
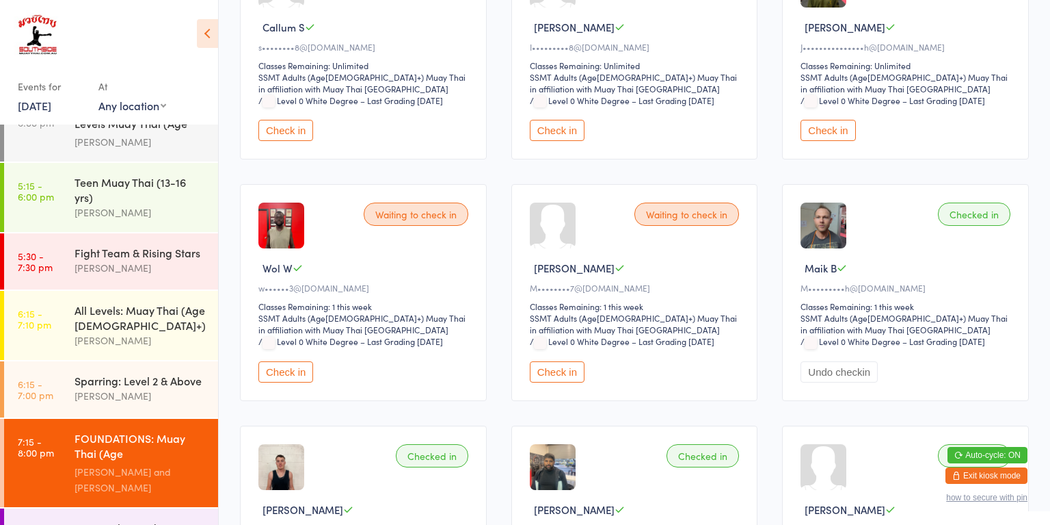
scroll to position [0, 0]
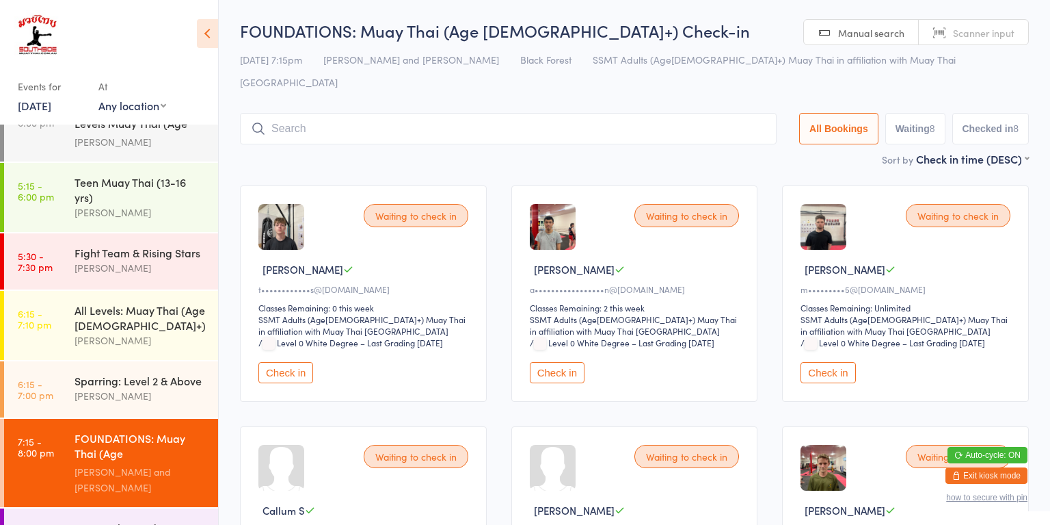
click at [383, 113] on input "search" at bounding box center [508, 128] width 537 height 31
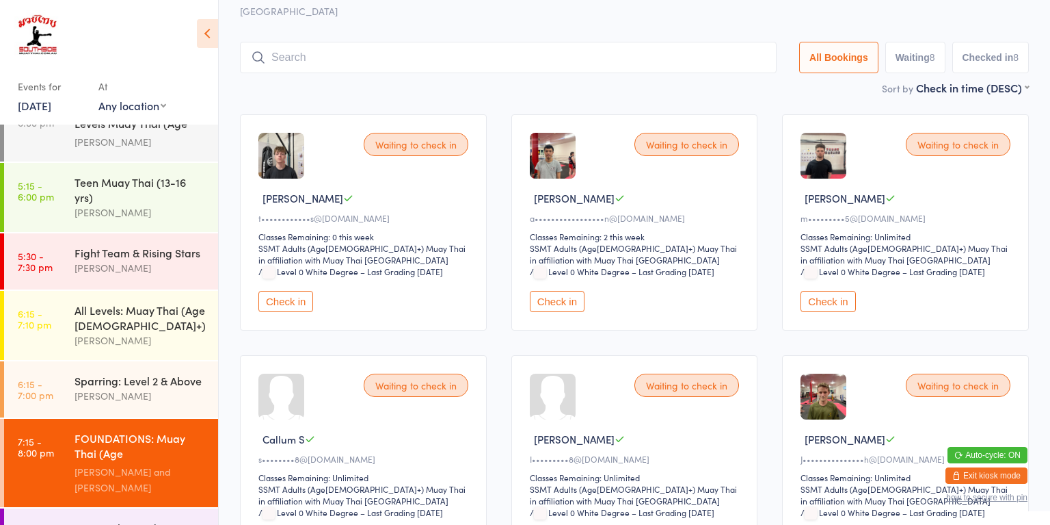
scroll to position [90, 0]
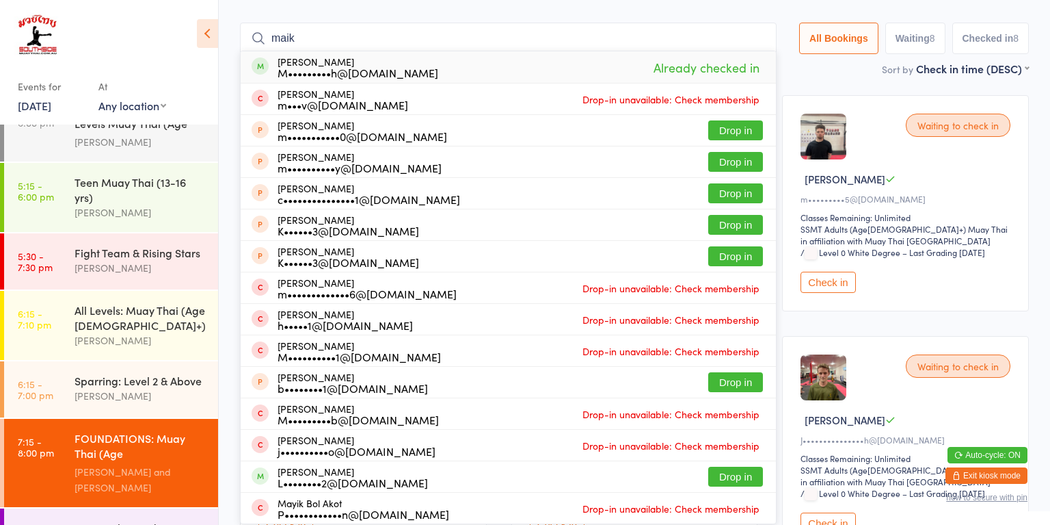
type input "maik"
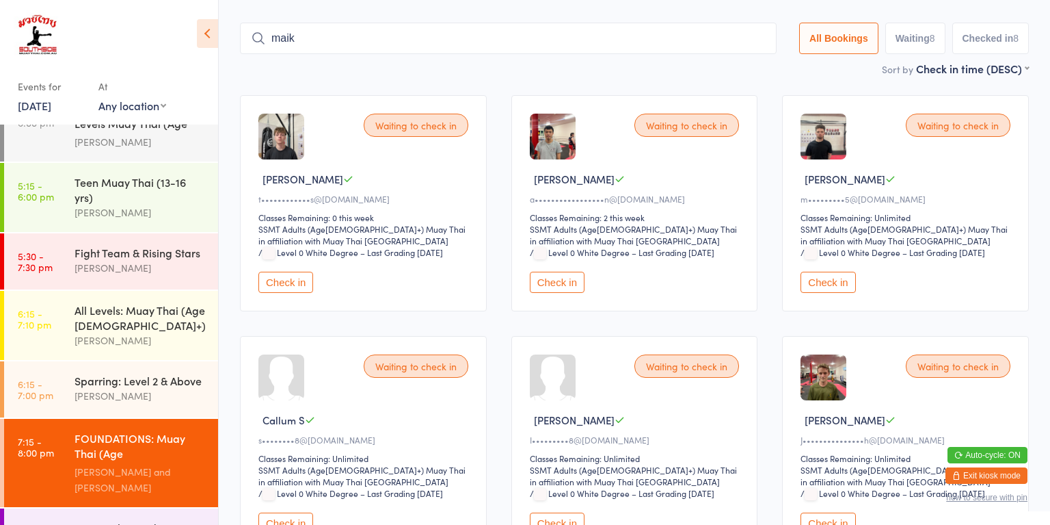
click at [850, 512] on button "Check in" at bounding box center [828, 522] width 55 height 21
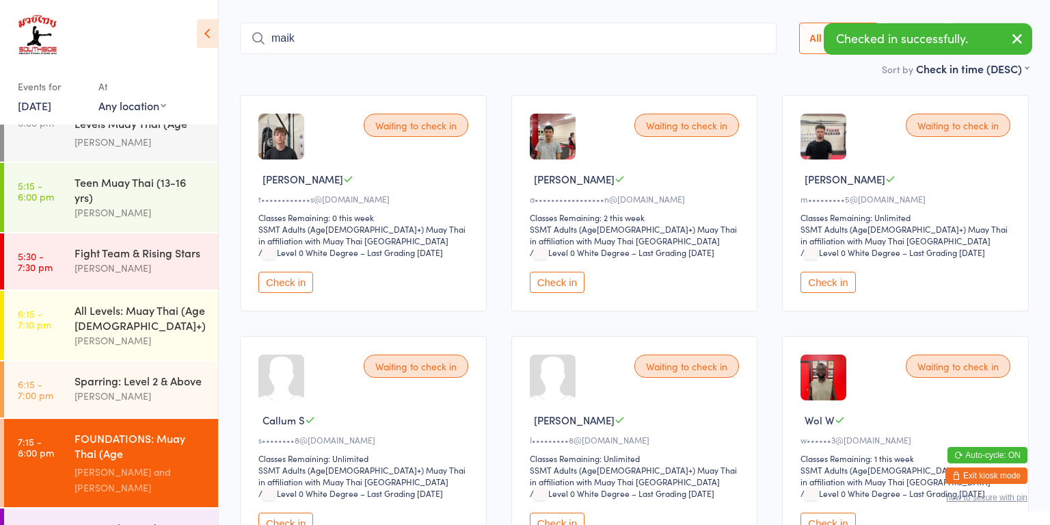
click at [574, 272] on button "Check in" at bounding box center [557, 282] width 55 height 21
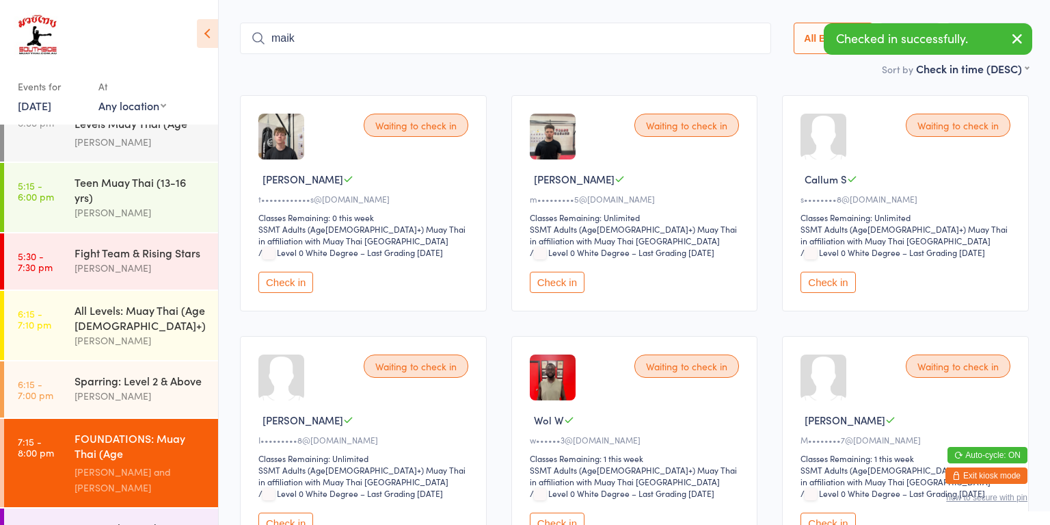
click at [280, 272] on button "Check in" at bounding box center [286, 282] width 55 height 21
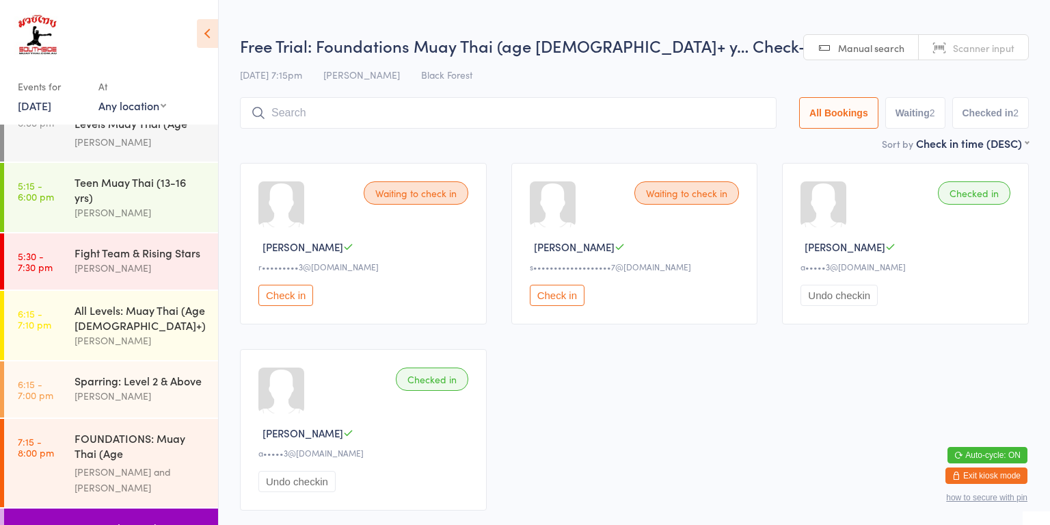
click at [289, 296] on button "Check in" at bounding box center [286, 294] width 55 height 21
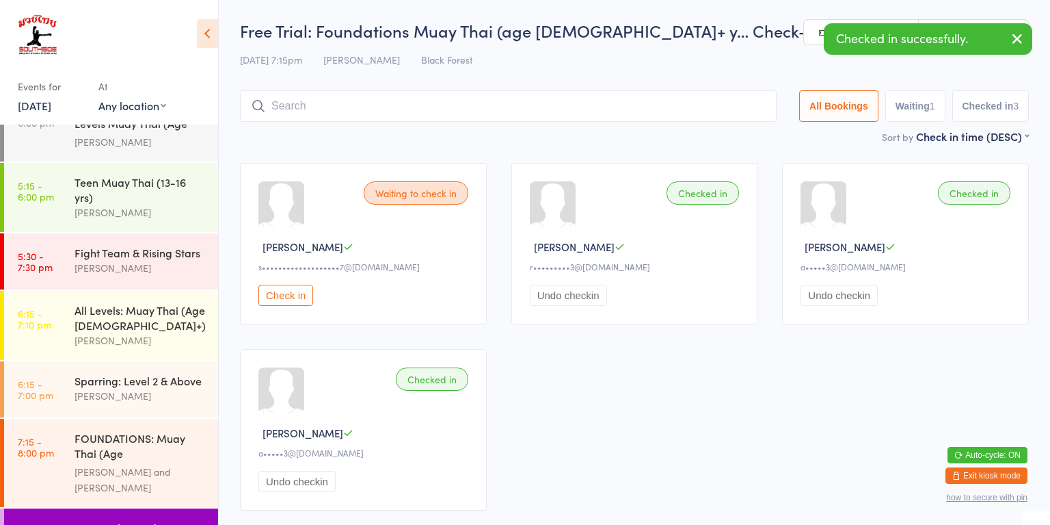
click at [139, 430] on div "FOUNDATIONS: Muay Thai (Age [DEMOGRAPHIC_DATA]+)" at bounding box center [141, 447] width 132 height 34
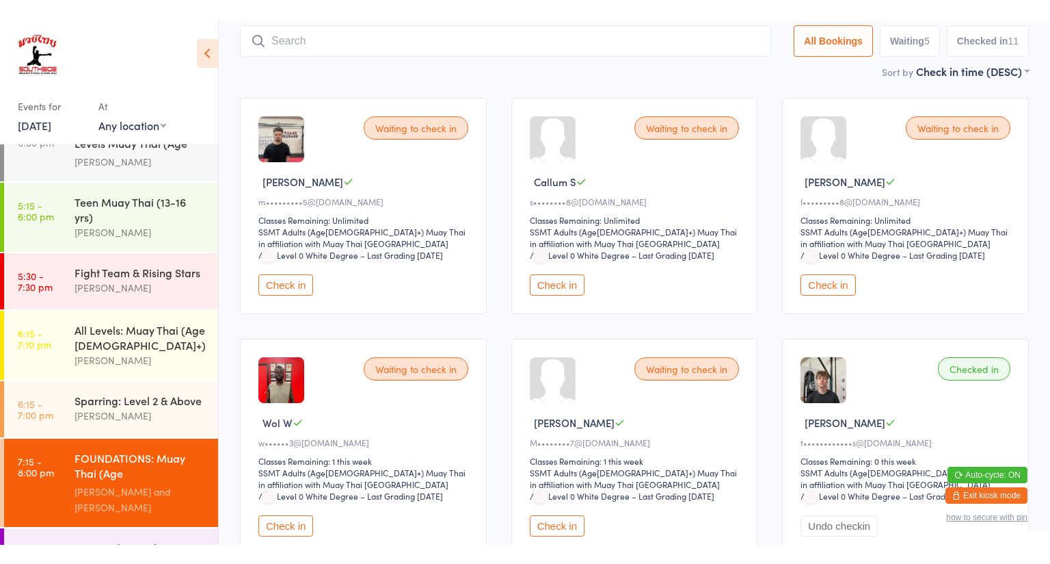
scroll to position [108, 0]
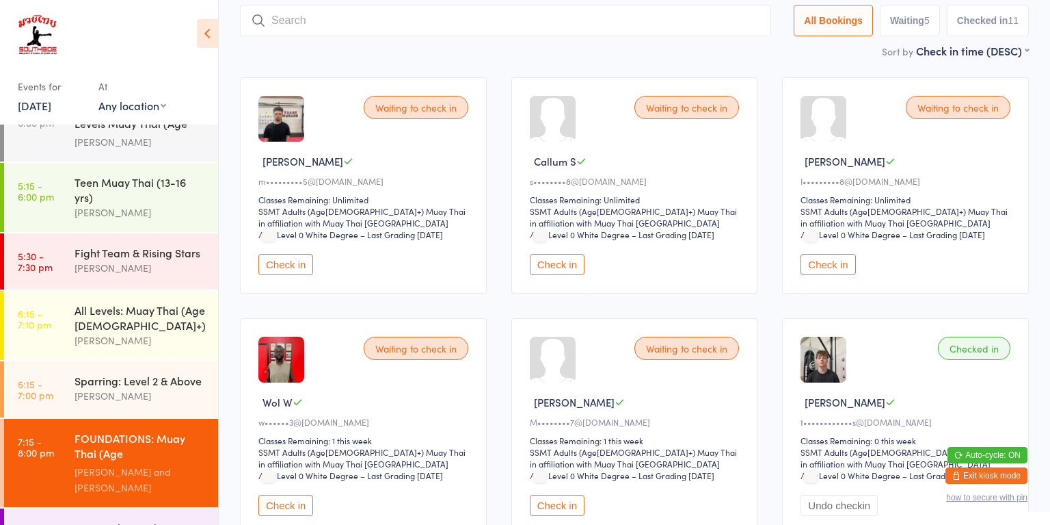
click at [835, 254] on button "Check in" at bounding box center [828, 264] width 55 height 21
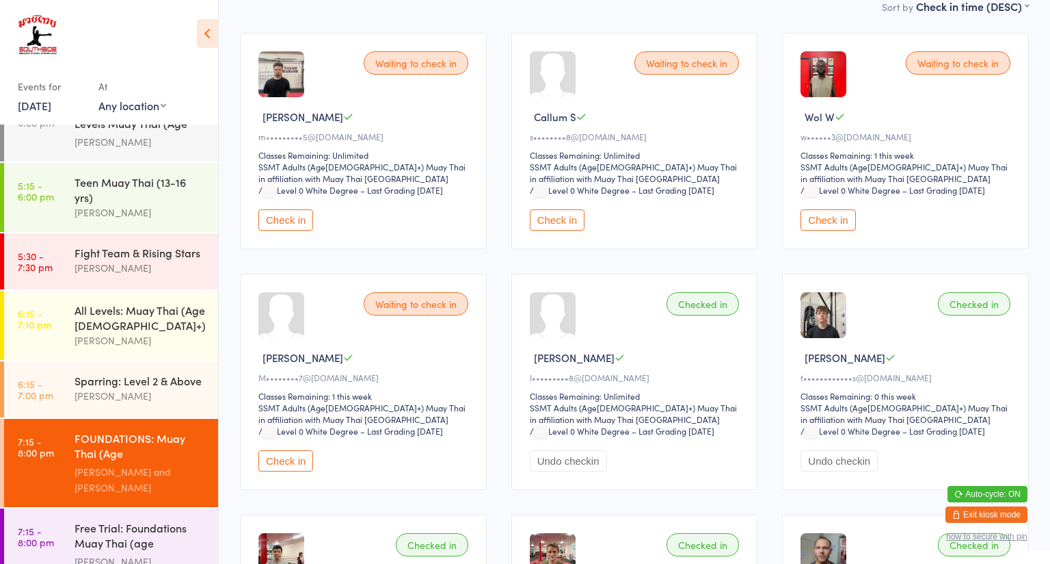
scroll to position [155, 0]
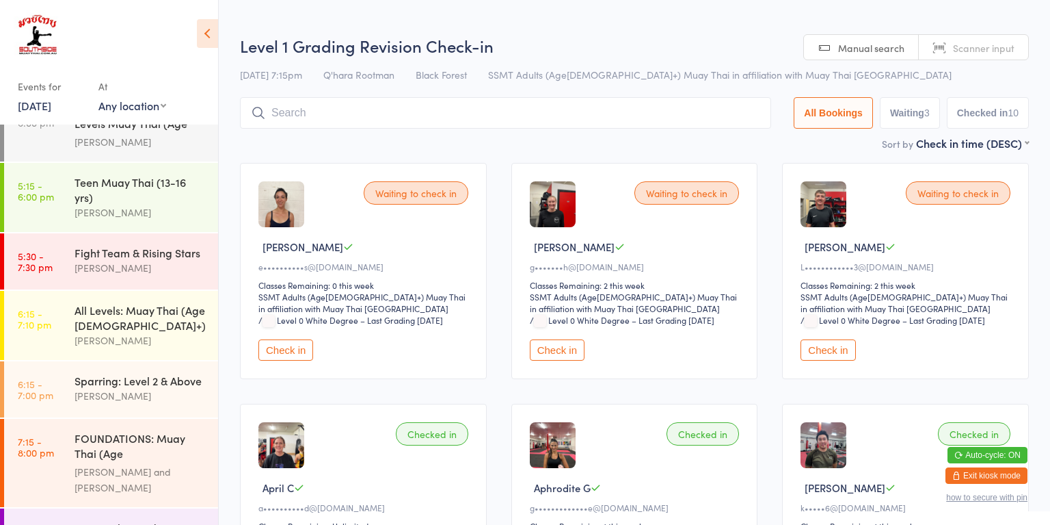
click at [836, 359] on button "Check in" at bounding box center [828, 349] width 55 height 21
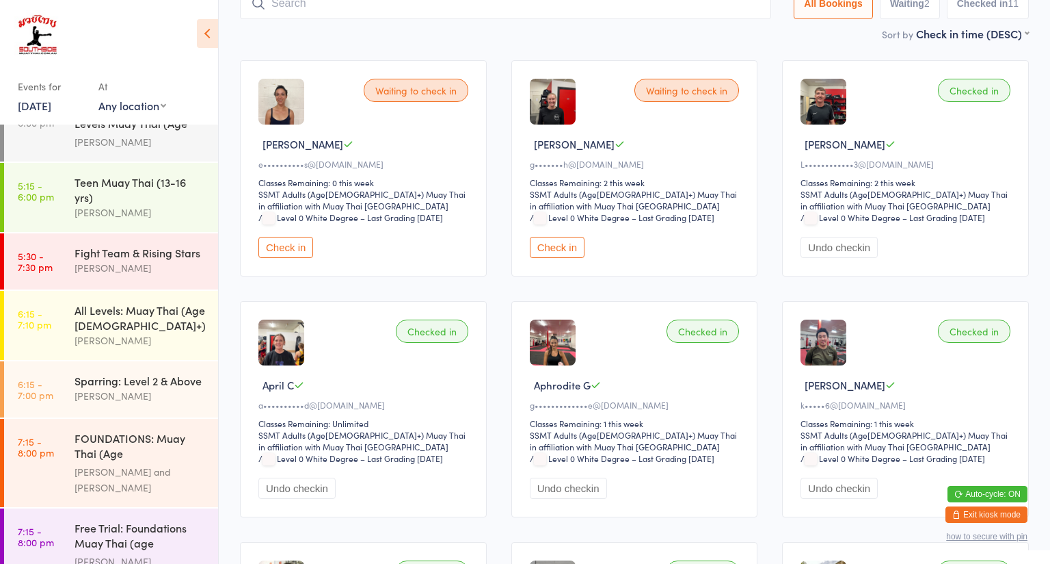
scroll to position [108, 0]
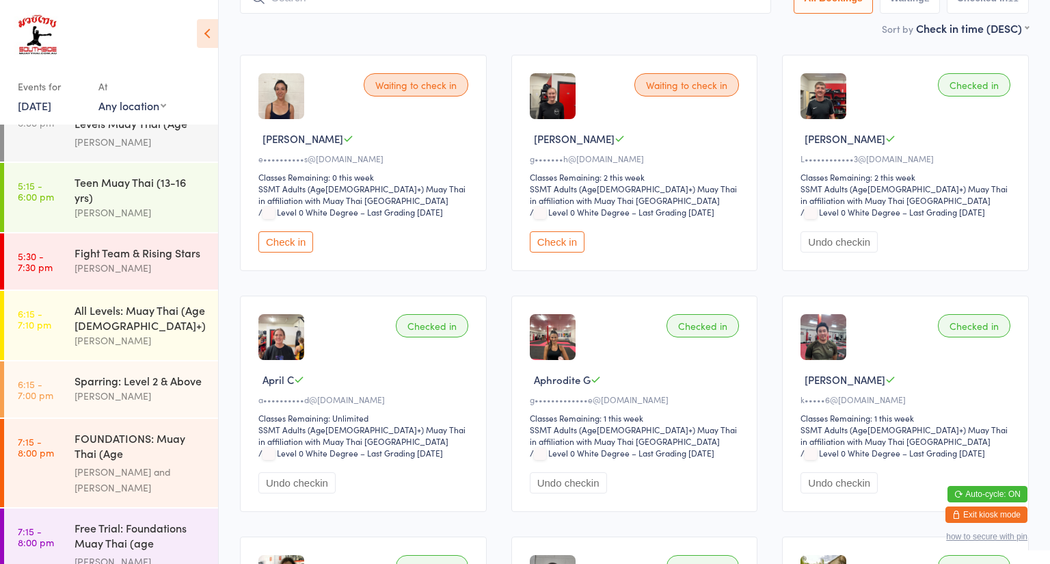
click at [307, 247] on button "Check in" at bounding box center [286, 241] width 55 height 21
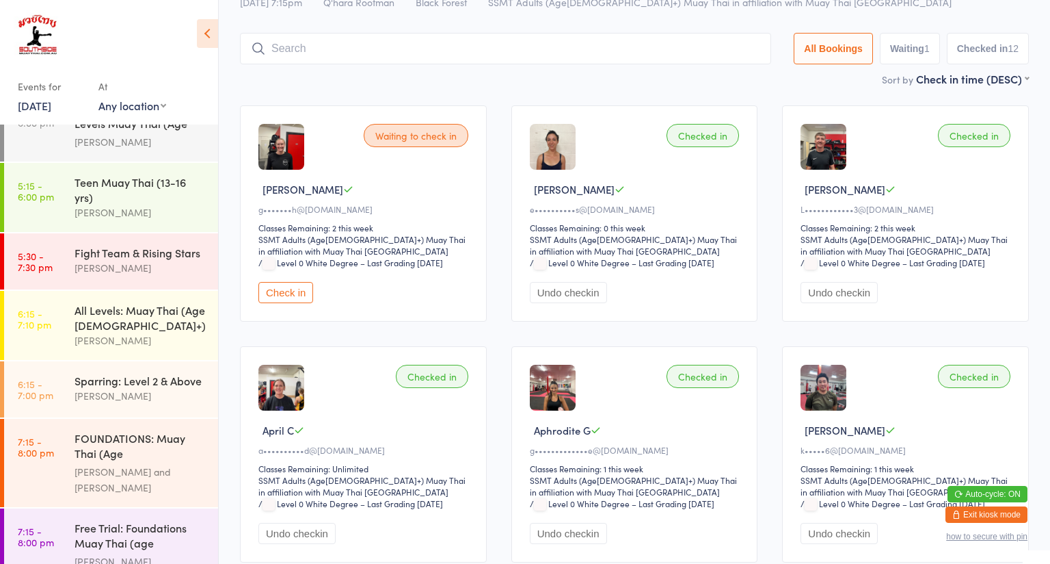
scroll to position [60, 0]
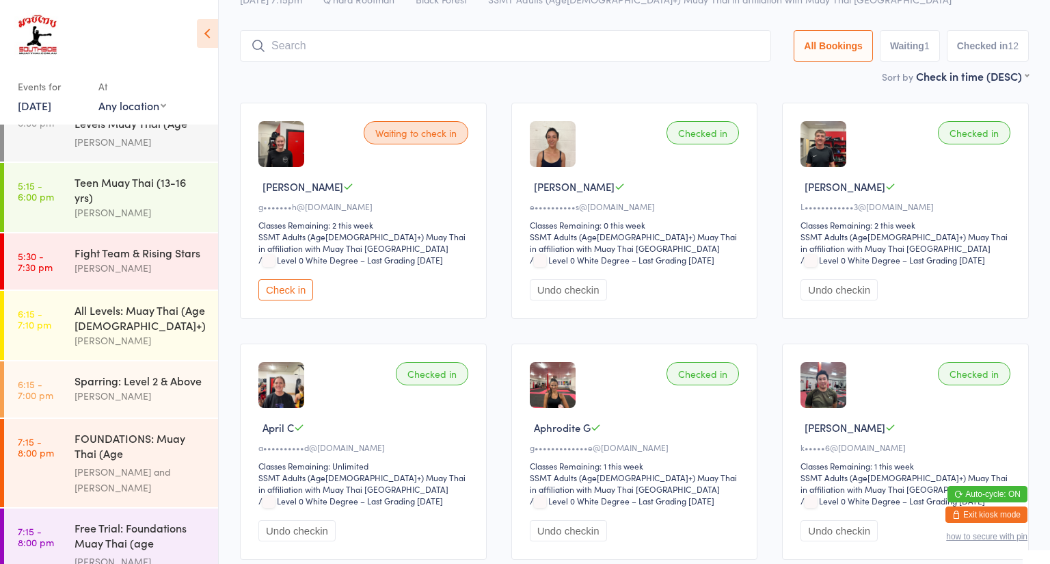
click at [176, 524] on div "[PERSON_NAME]" at bounding box center [141, 561] width 132 height 16
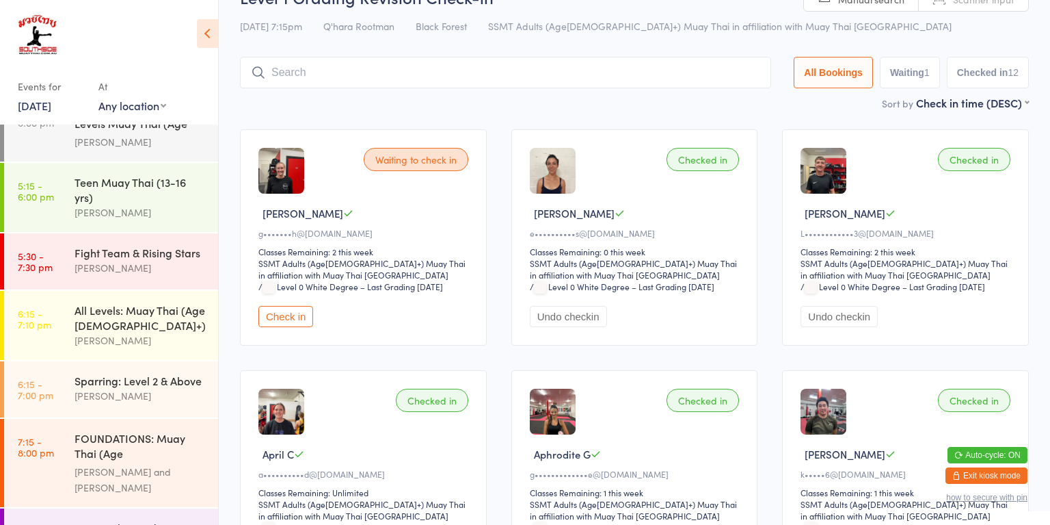
scroll to position [1231, 0]
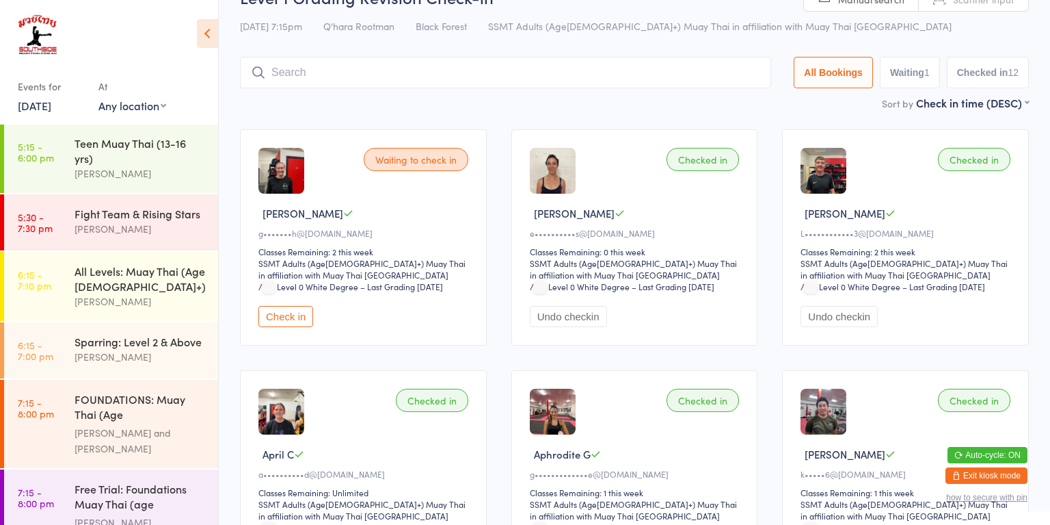
click at [172, 391] on div "FOUNDATIONS: Muay Thai (Age [DEMOGRAPHIC_DATA]+)" at bounding box center [141, 408] width 132 height 34
